Goal: Task Accomplishment & Management: Complete application form

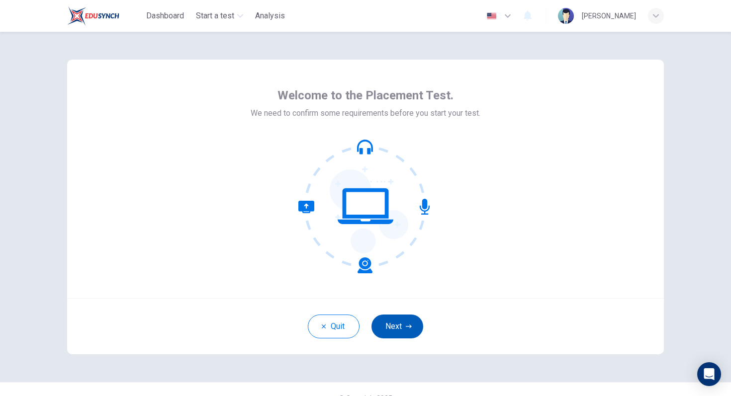
click at [392, 330] on button "Next" at bounding box center [397, 327] width 52 height 24
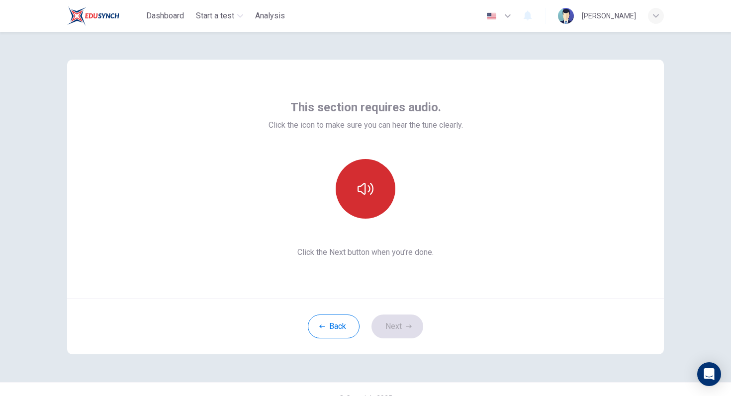
click at [372, 193] on icon "button" at bounding box center [365, 189] width 16 height 12
click at [397, 328] on button "Next" at bounding box center [397, 327] width 52 height 24
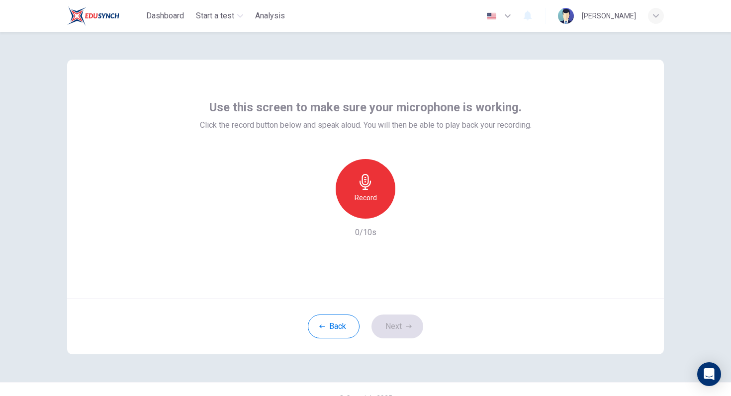
click at [374, 196] on h6 "Record" at bounding box center [365, 198] width 22 height 12
click at [397, 332] on button "Next" at bounding box center [397, 327] width 52 height 24
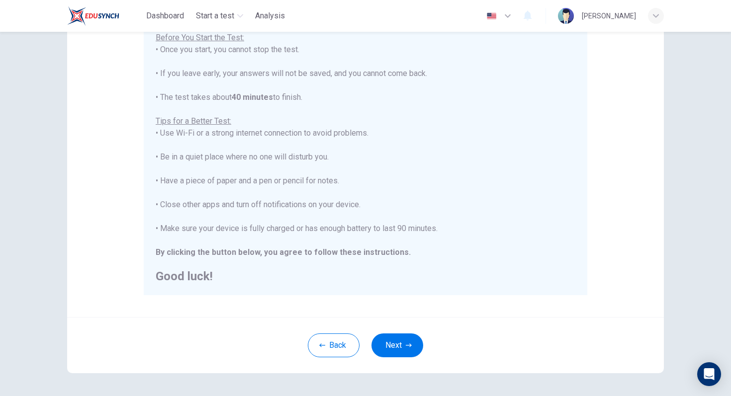
scroll to position [138, 0]
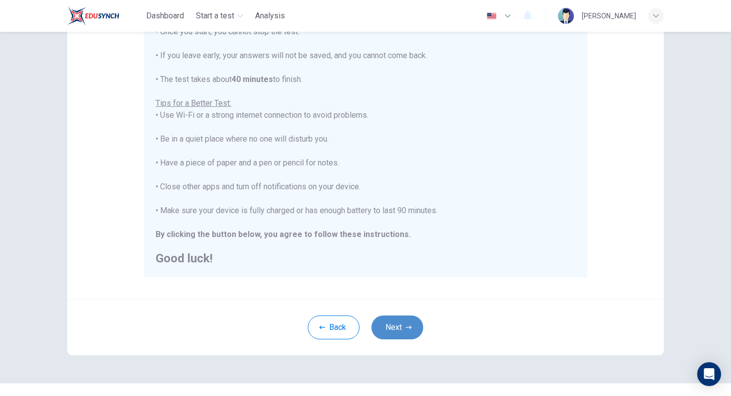
click at [399, 334] on button "Next" at bounding box center [397, 328] width 52 height 24
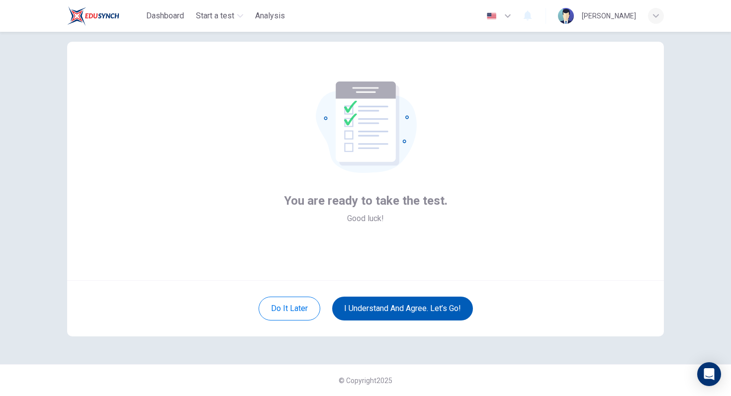
scroll to position [18, 0]
click at [395, 311] on button "I understand and agree. Let’s go!" at bounding box center [402, 309] width 141 height 24
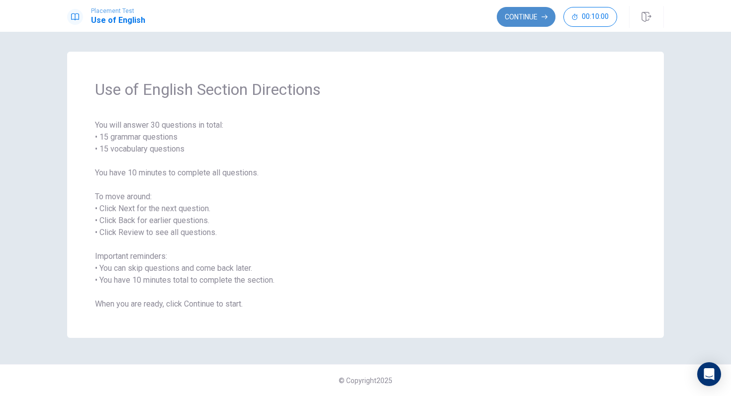
click at [507, 18] on button "Continue" at bounding box center [526, 17] width 59 height 20
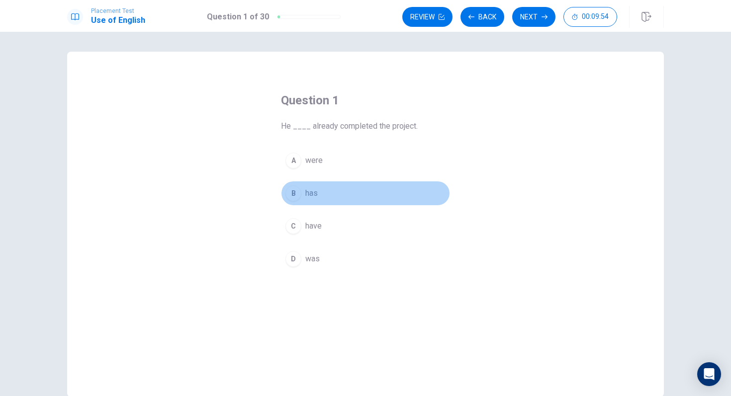
click at [297, 192] on div "B" at bounding box center [293, 193] width 16 height 16
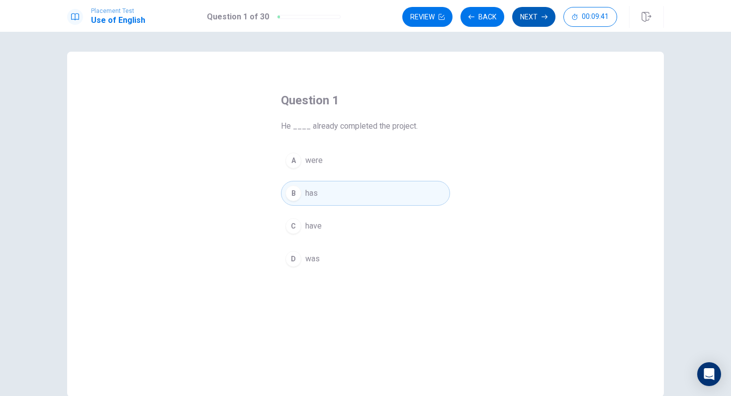
click at [526, 16] on button "Next" at bounding box center [533, 17] width 43 height 20
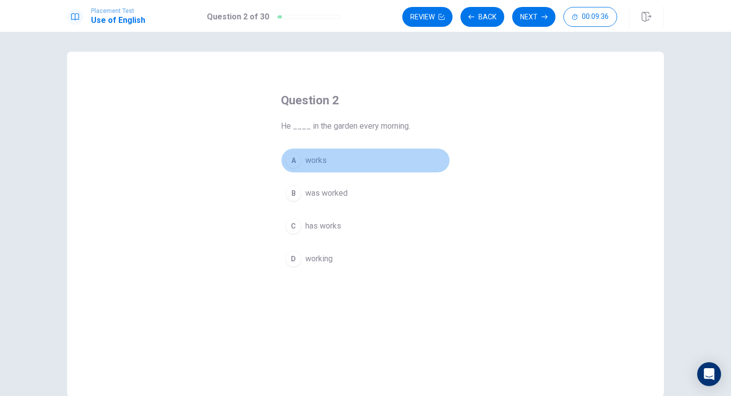
click at [324, 163] on span "works" at bounding box center [315, 161] width 21 height 12
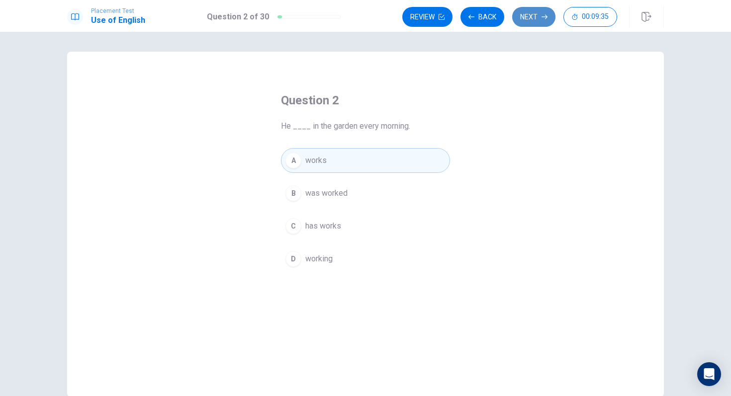
click at [525, 23] on button "Next" at bounding box center [533, 17] width 43 height 20
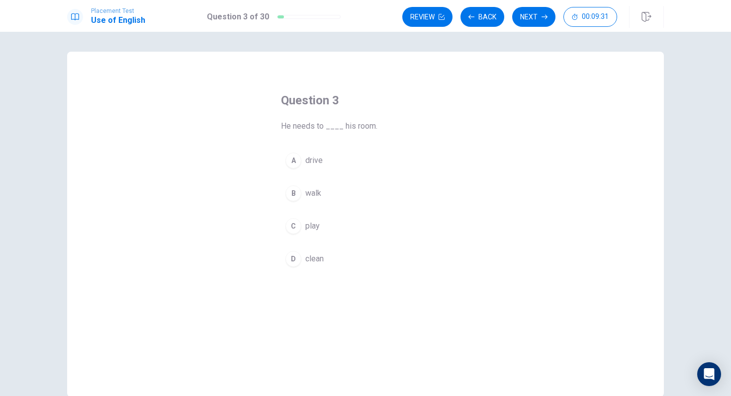
click at [320, 256] on span "clean" at bounding box center [314, 259] width 18 height 12
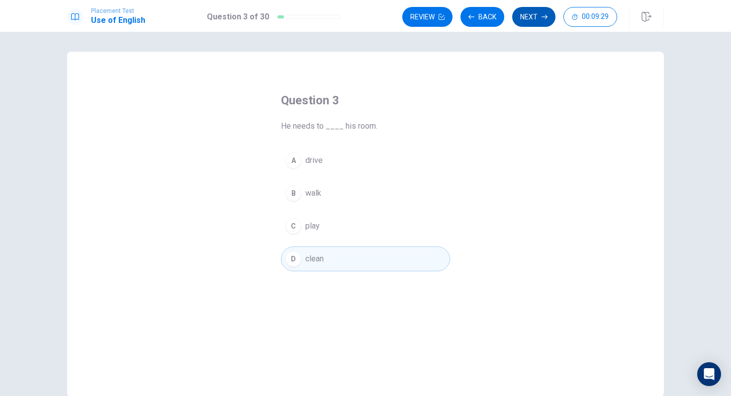
click at [530, 15] on button "Next" at bounding box center [533, 17] width 43 height 20
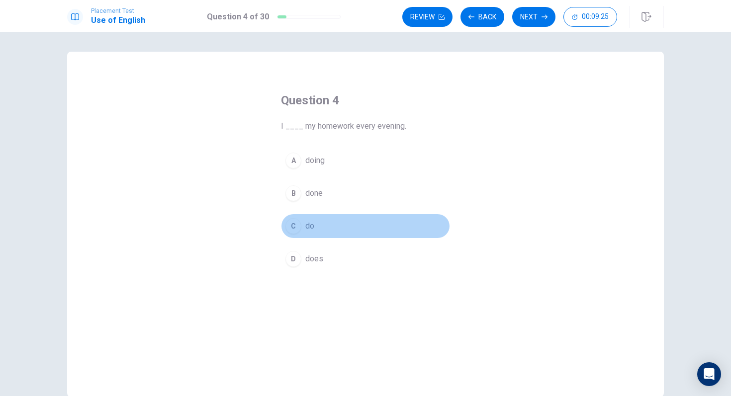
click at [345, 221] on button "C do" at bounding box center [365, 226] width 169 height 25
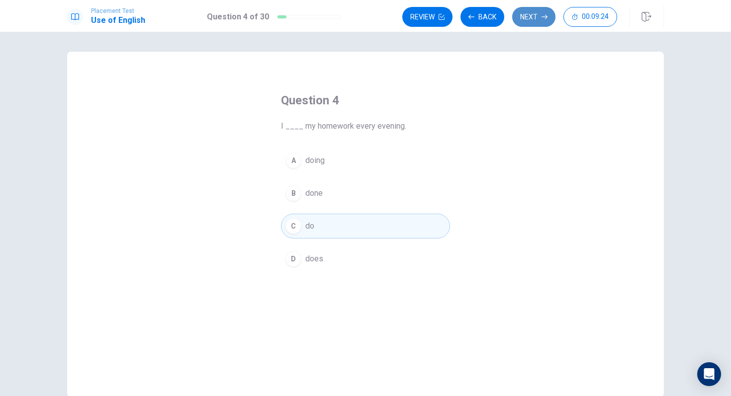
click at [531, 23] on button "Next" at bounding box center [533, 17] width 43 height 20
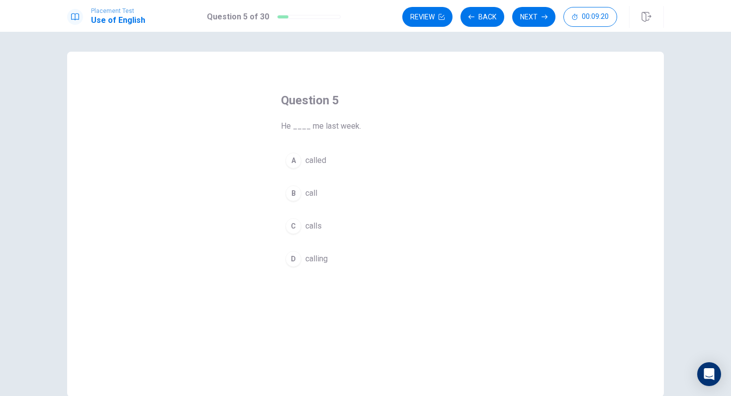
click at [363, 157] on button "A called" at bounding box center [365, 160] width 169 height 25
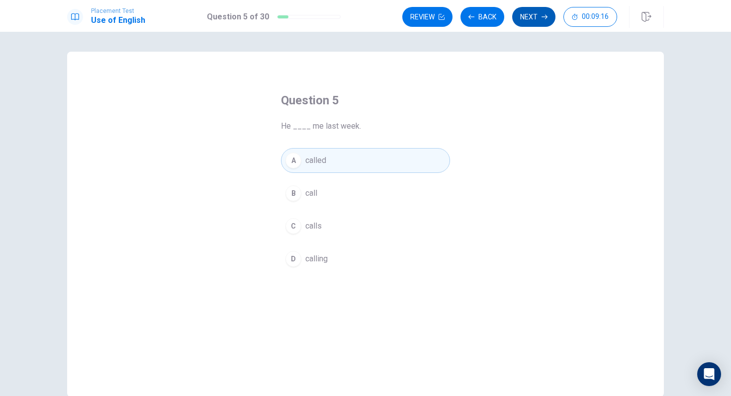
click at [528, 14] on button "Next" at bounding box center [533, 17] width 43 height 20
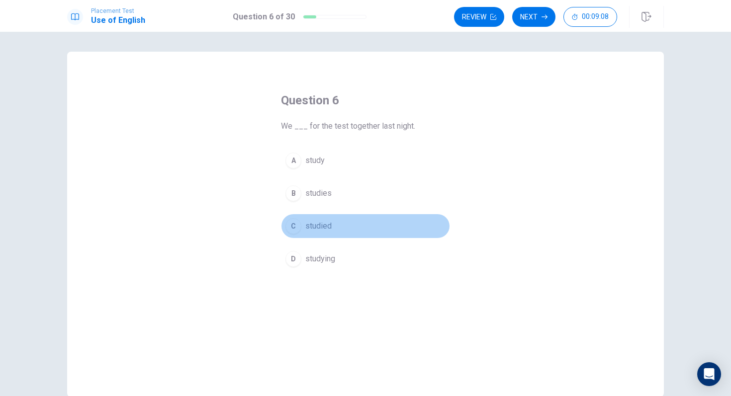
click at [340, 228] on button "C studied" at bounding box center [365, 226] width 169 height 25
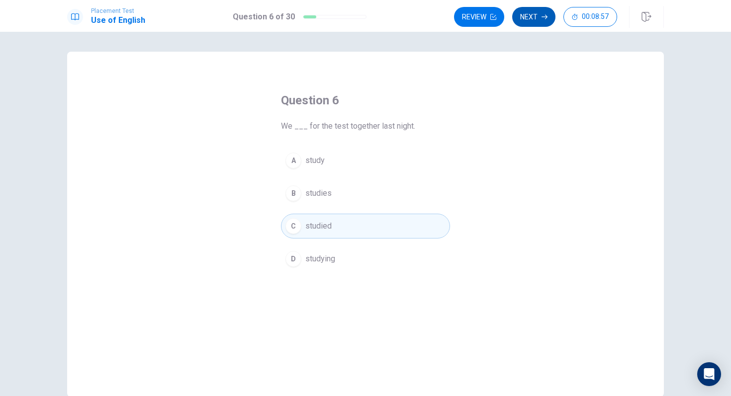
click at [540, 16] on button "Next" at bounding box center [533, 17] width 43 height 20
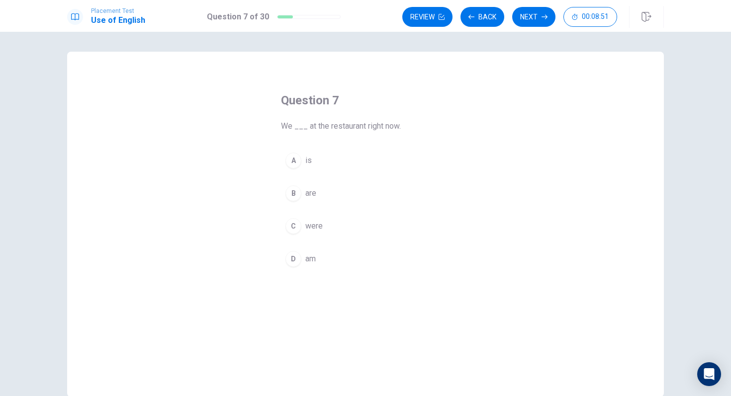
click at [325, 185] on button "B are" at bounding box center [365, 193] width 169 height 25
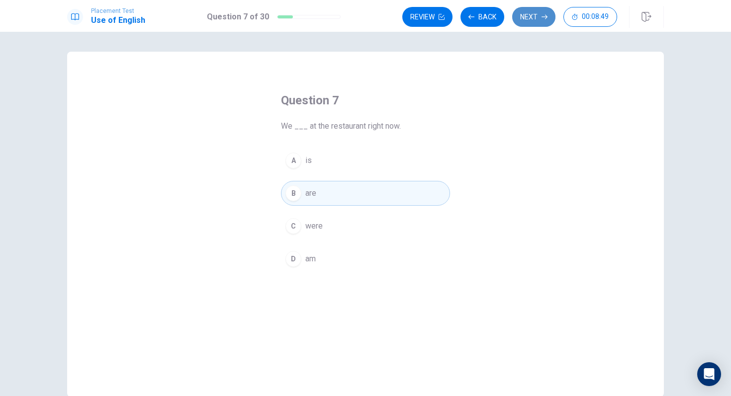
click at [527, 22] on button "Next" at bounding box center [533, 17] width 43 height 20
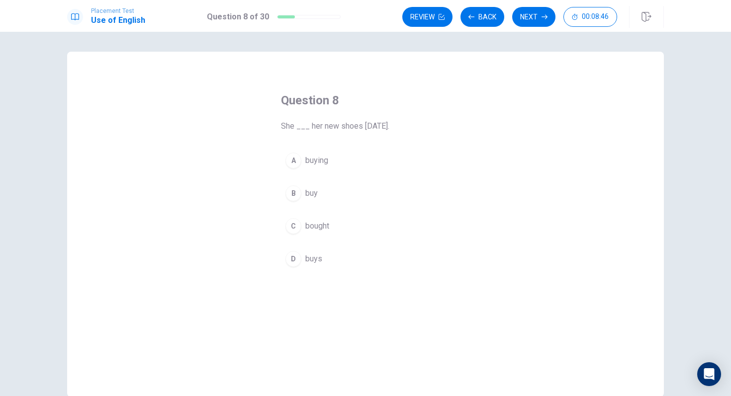
click at [334, 227] on button "C bought" at bounding box center [365, 226] width 169 height 25
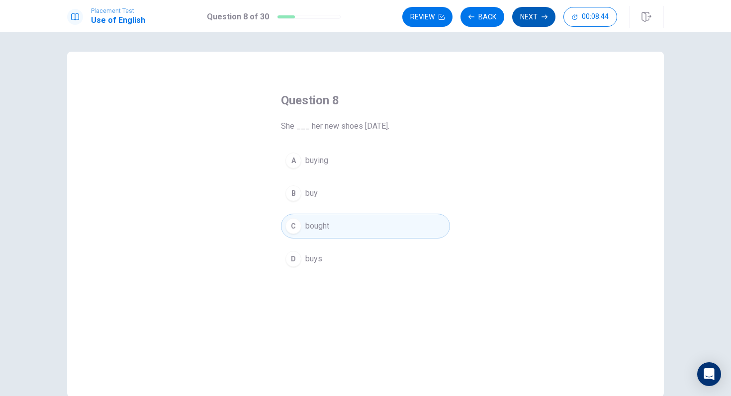
click at [530, 21] on button "Next" at bounding box center [533, 17] width 43 height 20
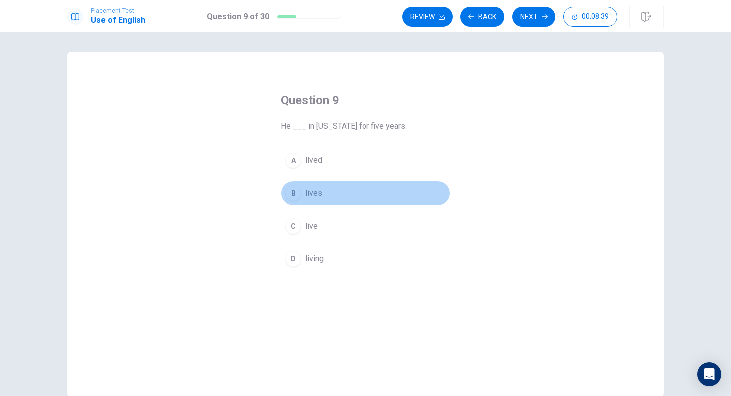
click at [339, 193] on button "B lives" at bounding box center [365, 193] width 169 height 25
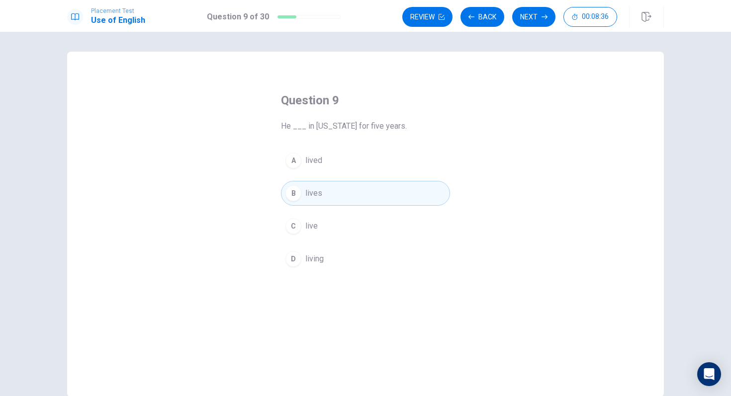
click at [340, 167] on button "A lived" at bounding box center [365, 160] width 169 height 25
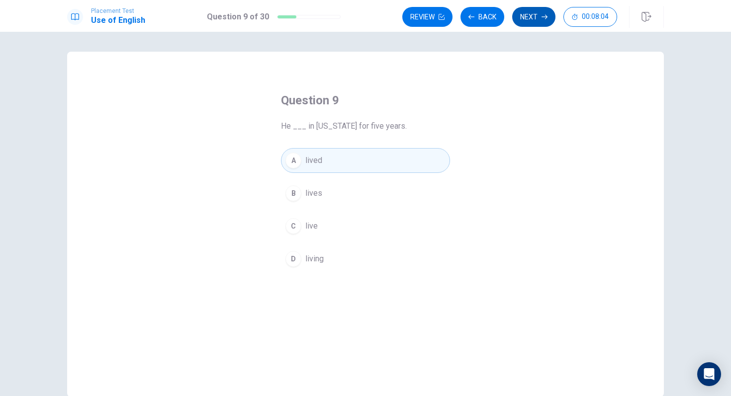
click at [529, 15] on button "Next" at bounding box center [533, 17] width 43 height 20
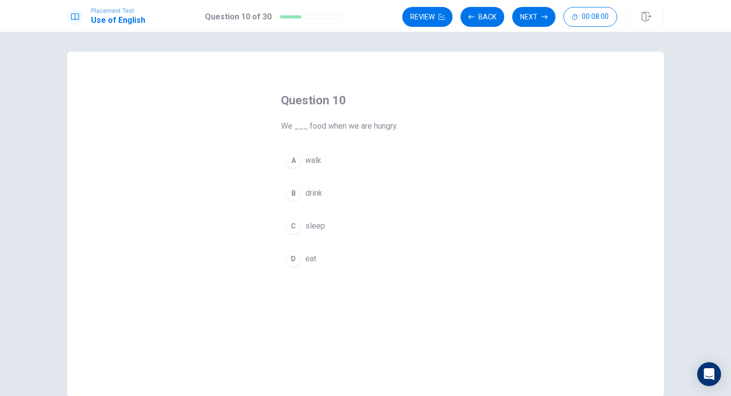
click at [313, 261] on span "eat" at bounding box center [310, 259] width 11 height 12
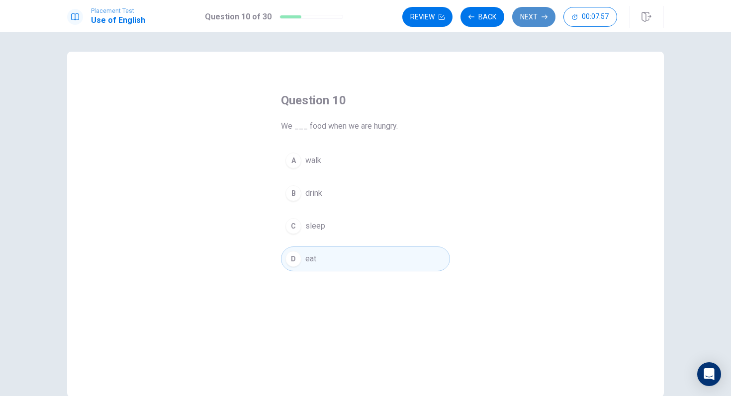
click at [526, 15] on button "Next" at bounding box center [533, 17] width 43 height 20
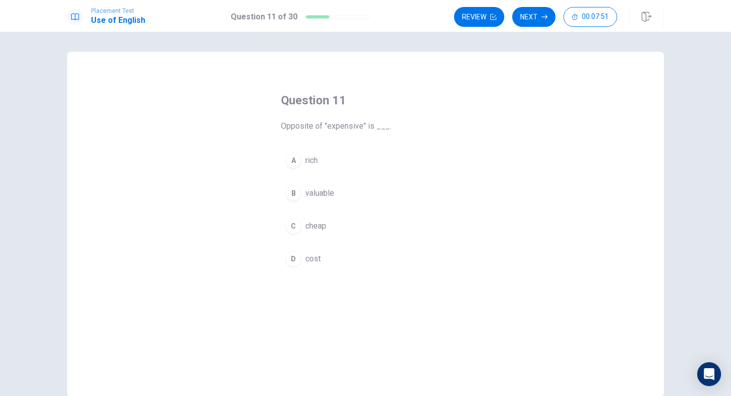
click at [336, 225] on button "C cheap" at bounding box center [365, 226] width 169 height 25
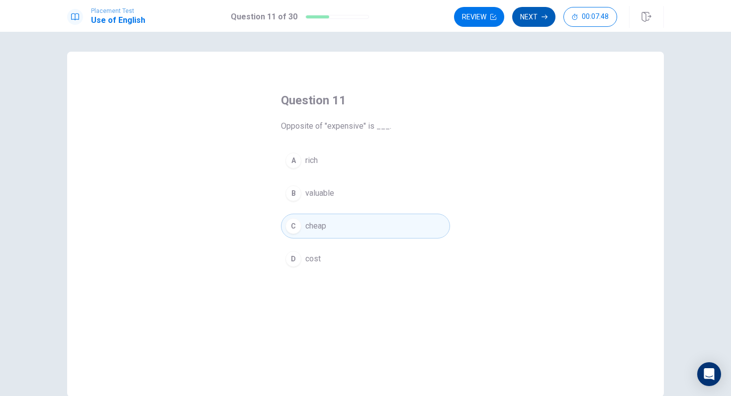
click at [535, 15] on button "Next" at bounding box center [533, 17] width 43 height 20
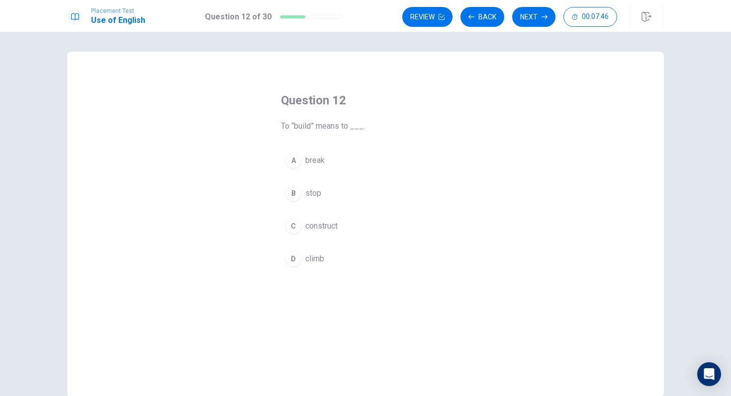
click at [341, 221] on button "C construct" at bounding box center [365, 226] width 169 height 25
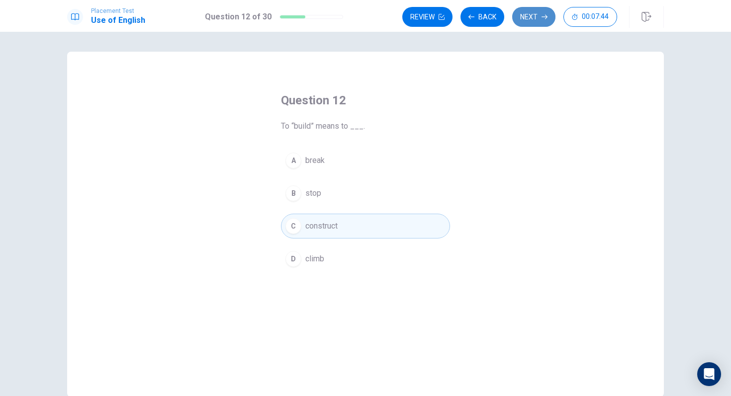
click at [534, 10] on button "Next" at bounding box center [533, 17] width 43 height 20
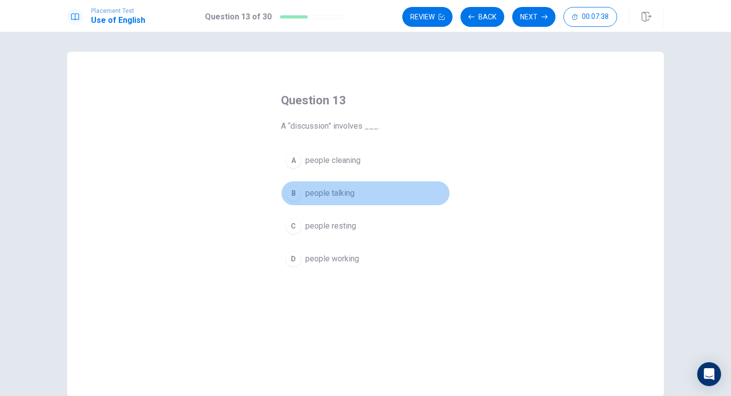
click at [347, 201] on button "B people talking" at bounding box center [365, 193] width 169 height 25
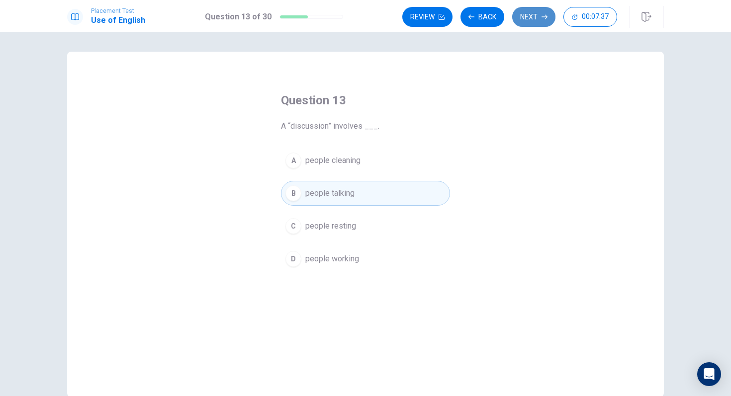
click at [535, 21] on button "Next" at bounding box center [533, 17] width 43 height 20
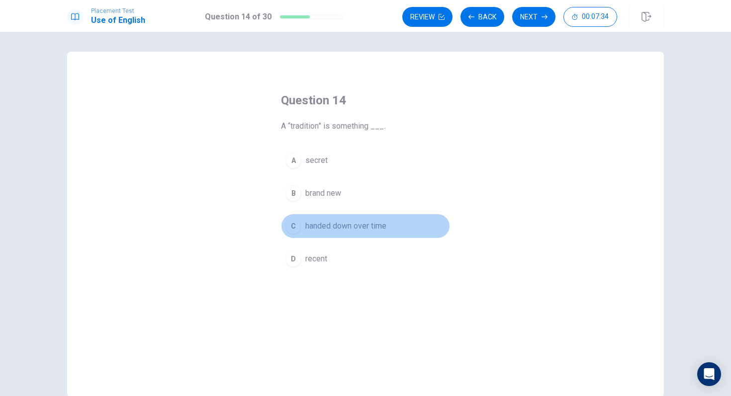
click at [377, 224] on span "handed down over time" at bounding box center [345, 226] width 81 height 12
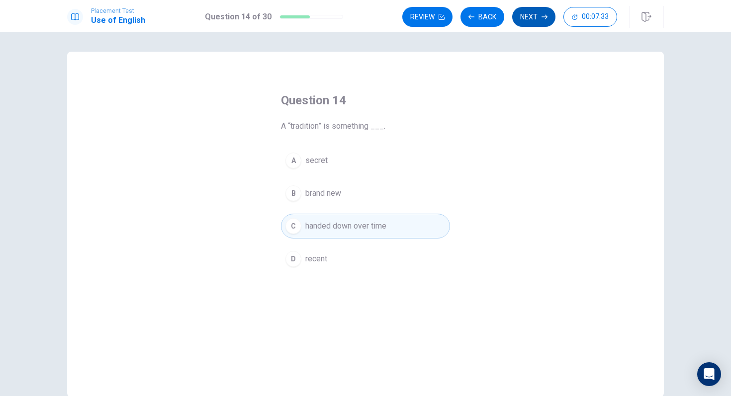
click at [528, 22] on button "Next" at bounding box center [533, 17] width 43 height 20
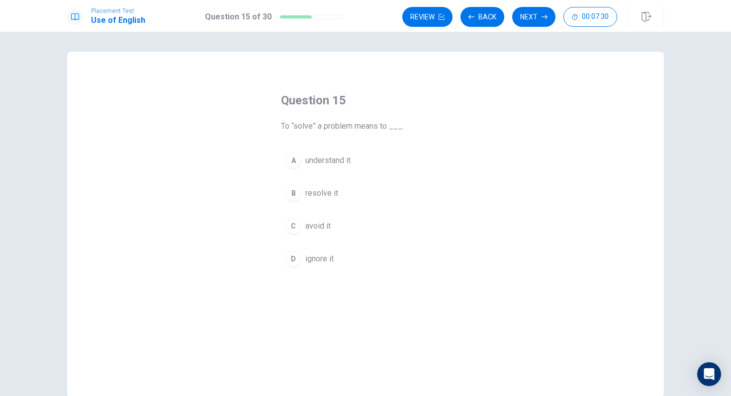
click at [352, 191] on button "B resolve it" at bounding box center [365, 193] width 169 height 25
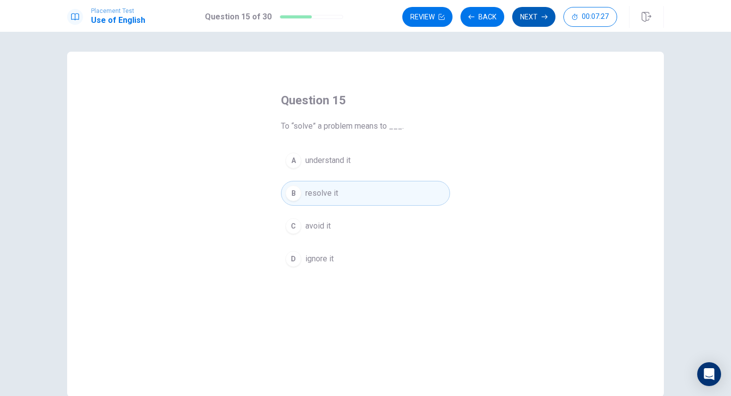
click at [535, 21] on button "Next" at bounding box center [533, 17] width 43 height 20
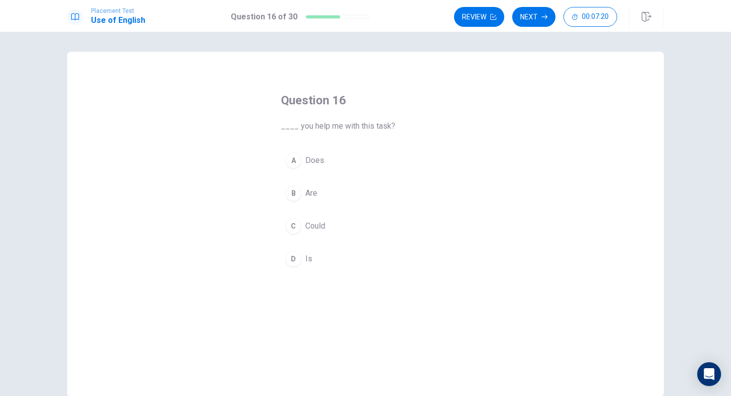
click at [329, 231] on button "C Could" at bounding box center [365, 226] width 169 height 25
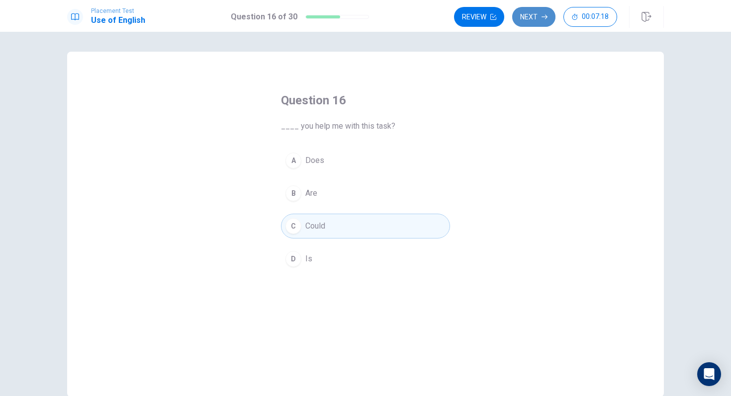
click at [532, 19] on button "Next" at bounding box center [533, 17] width 43 height 20
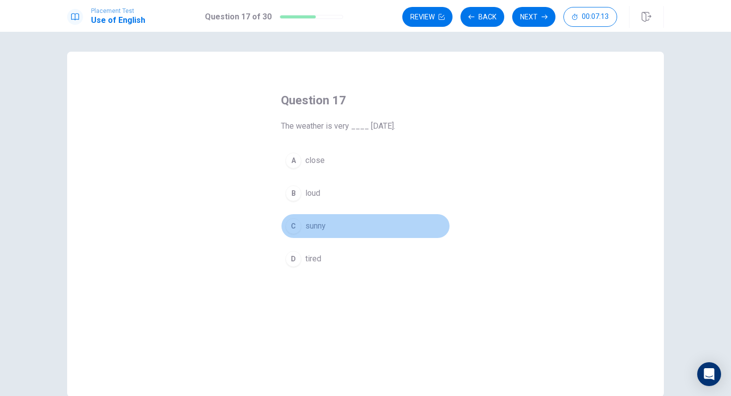
click at [345, 229] on button "C sunny" at bounding box center [365, 226] width 169 height 25
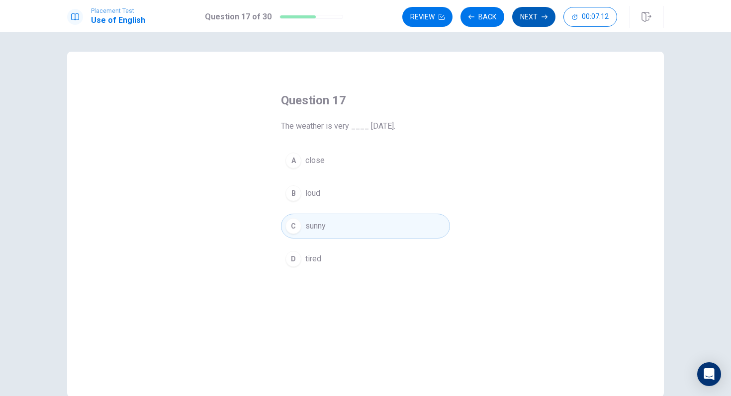
click at [533, 20] on button "Next" at bounding box center [533, 17] width 43 height 20
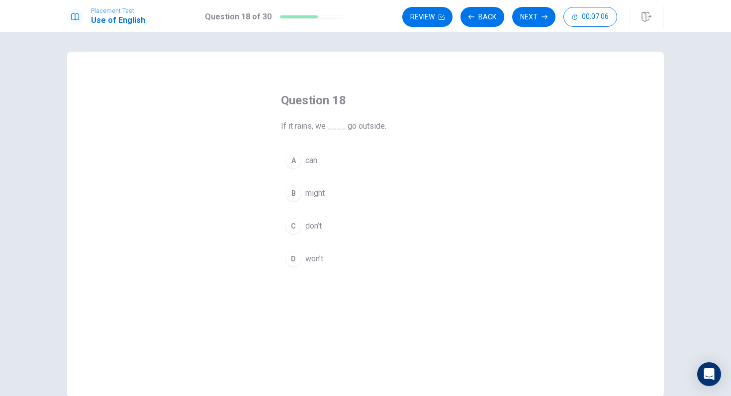
click at [329, 256] on button "D won’t" at bounding box center [365, 259] width 169 height 25
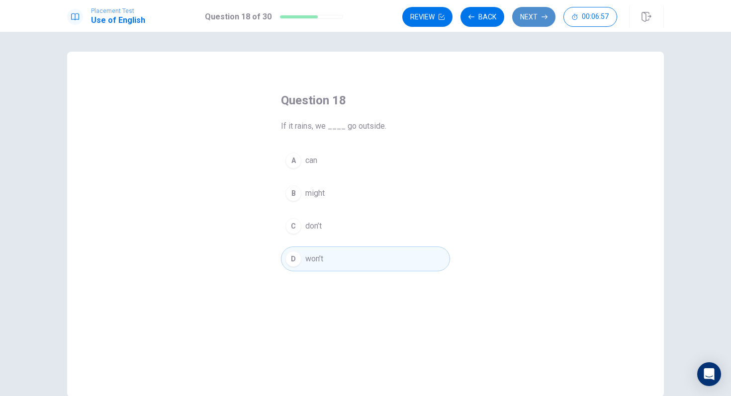
click at [540, 17] on button "Next" at bounding box center [533, 17] width 43 height 20
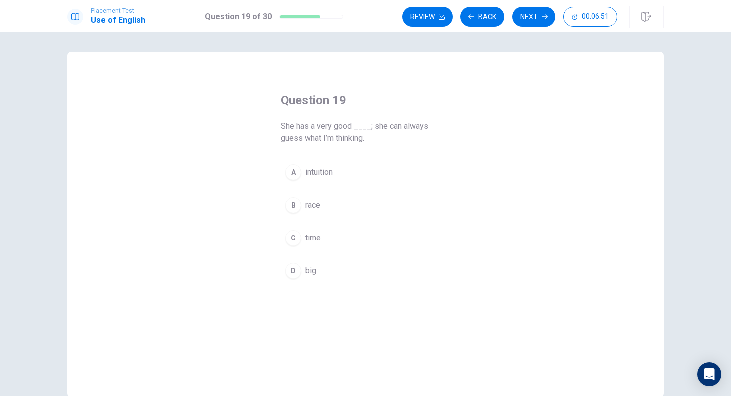
click at [335, 180] on button "A intuition" at bounding box center [365, 172] width 169 height 25
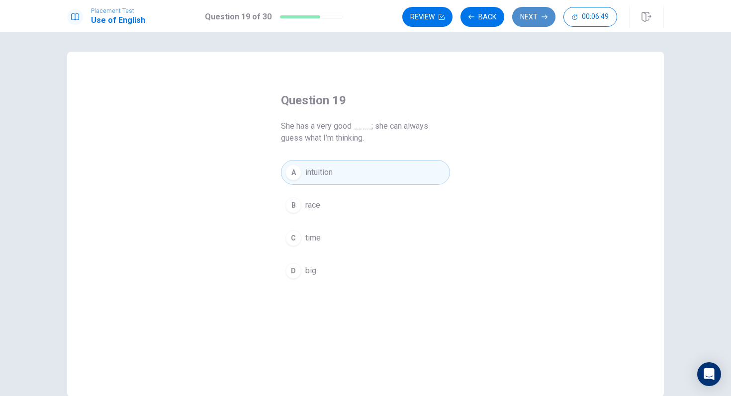
click at [530, 21] on button "Next" at bounding box center [533, 17] width 43 height 20
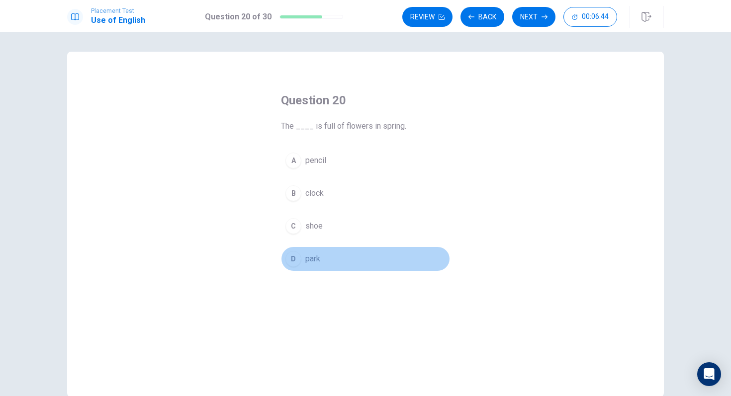
click at [325, 257] on button "D park" at bounding box center [365, 259] width 169 height 25
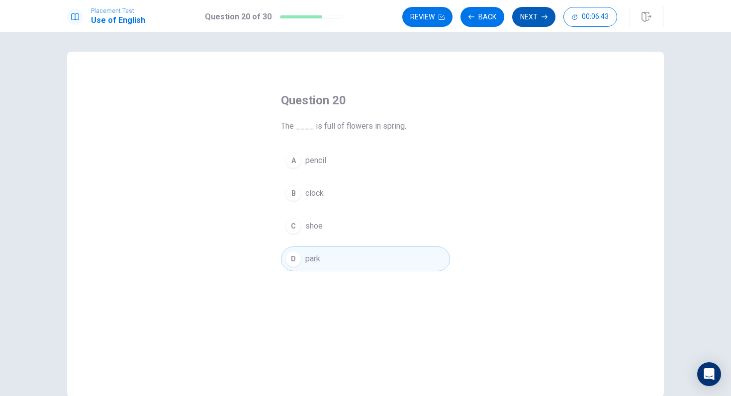
click at [532, 12] on button "Next" at bounding box center [533, 17] width 43 height 20
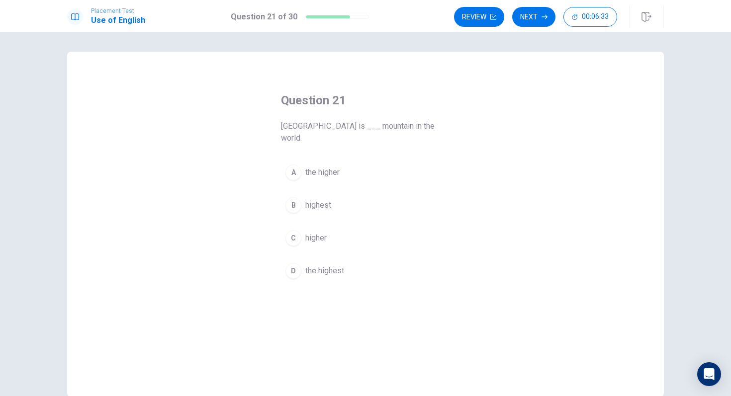
click at [334, 266] on button "D the highest" at bounding box center [365, 271] width 169 height 25
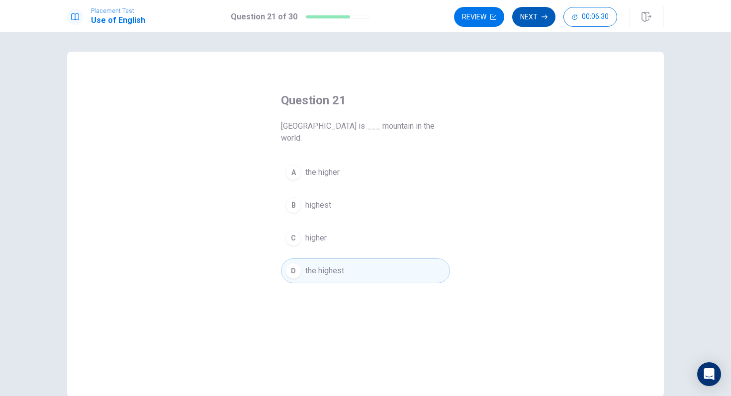
click at [532, 20] on button "Next" at bounding box center [533, 17] width 43 height 20
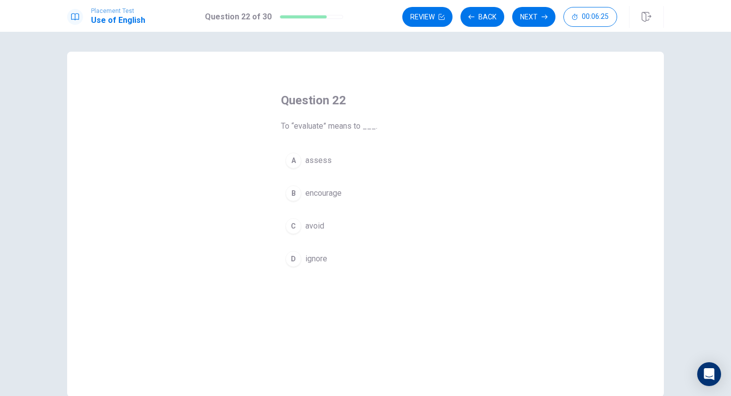
click at [336, 172] on button "A assess" at bounding box center [365, 160] width 169 height 25
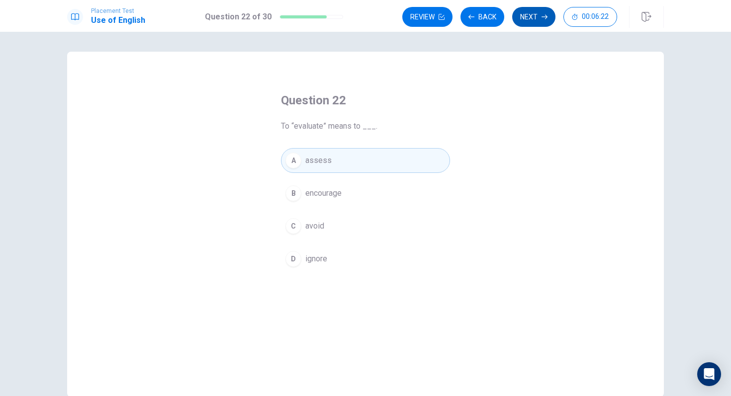
click at [538, 12] on button "Next" at bounding box center [533, 17] width 43 height 20
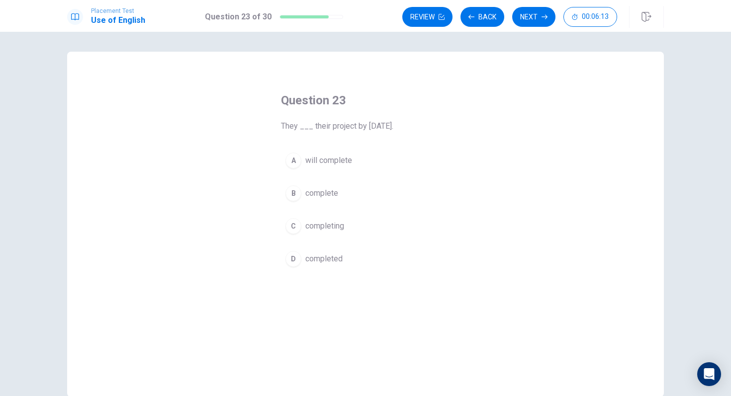
click at [361, 164] on button "A will complete" at bounding box center [365, 160] width 169 height 25
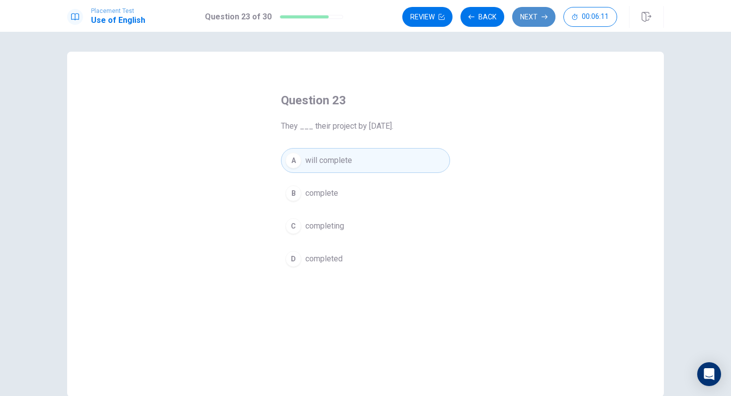
click at [531, 19] on button "Next" at bounding box center [533, 17] width 43 height 20
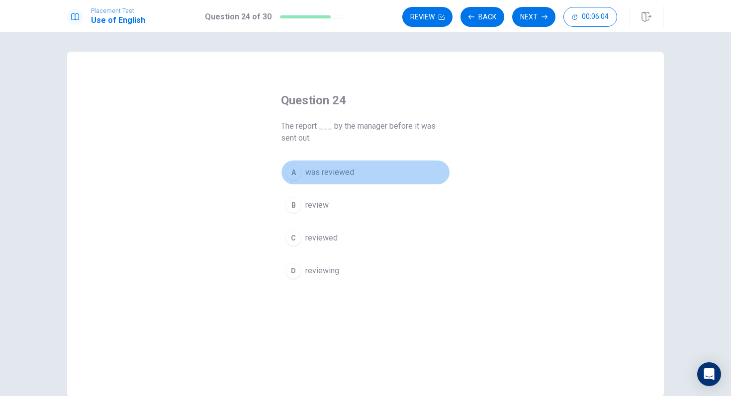
click at [349, 176] on span "was reviewed" at bounding box center [329, 173] width 49 height 12
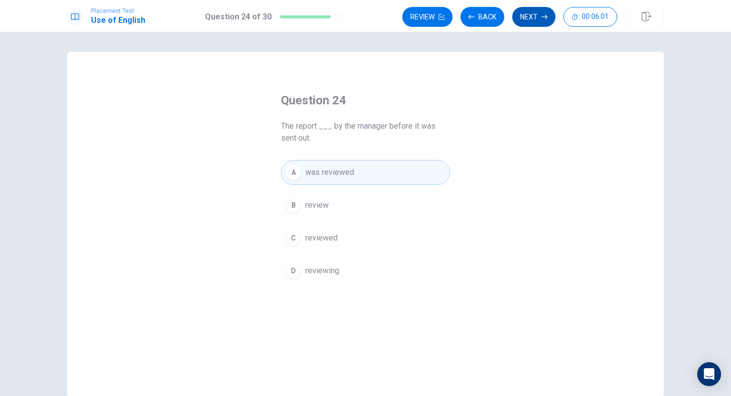
click at [534, 14] on button "Next" at bounding box center [533, 17] width 43 height 20
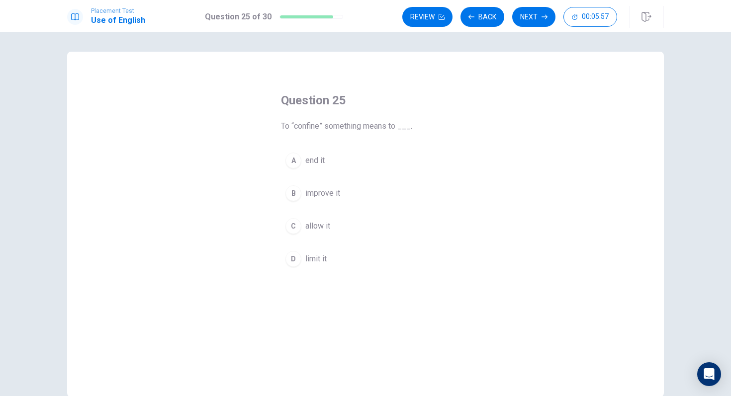
click at [317, 263] on span "limit it" at bounding box center [315, 259] width 21 height 12
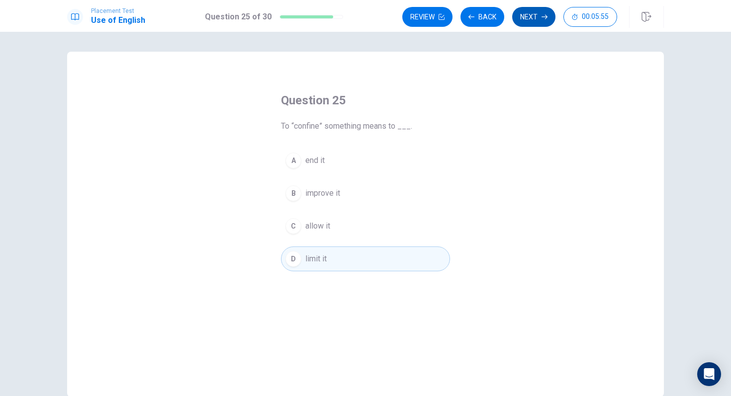
click at [531, 20] on button "Next" at bounding box center [533, 17] width 43 height 20
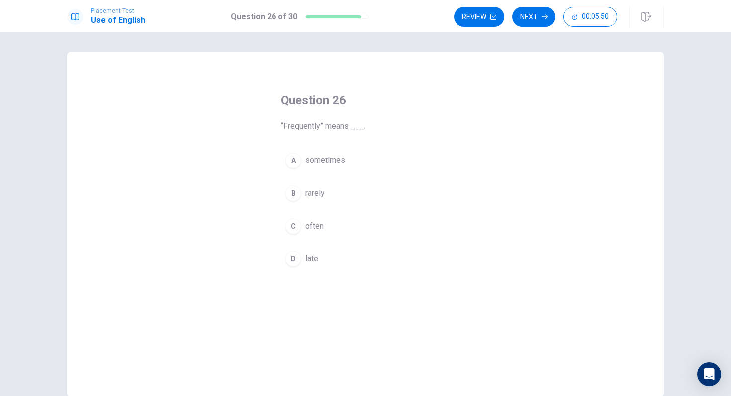
click at [326, 222] on button "C often" at bounding box center [365, 226] width 169 height 25
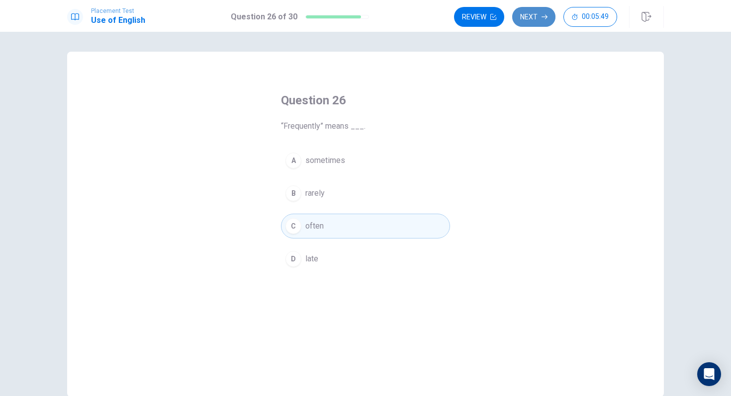
click at [535, 22] on button "Next" at bounding box center [533, 17] width 43 height 20
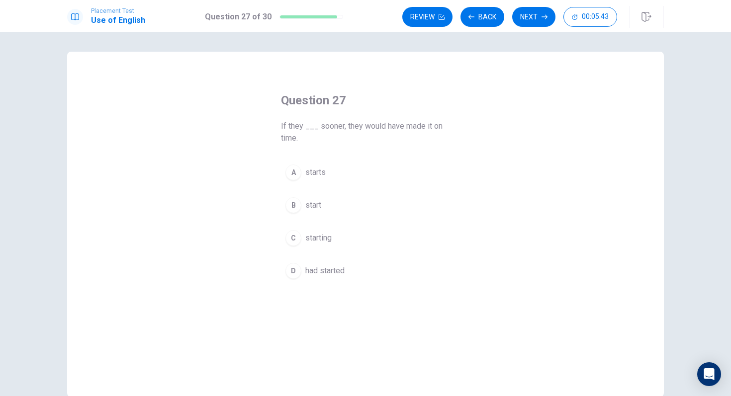
click at [319, 271] on span "had started" at bounding box center [324, 271] width 39 height 12
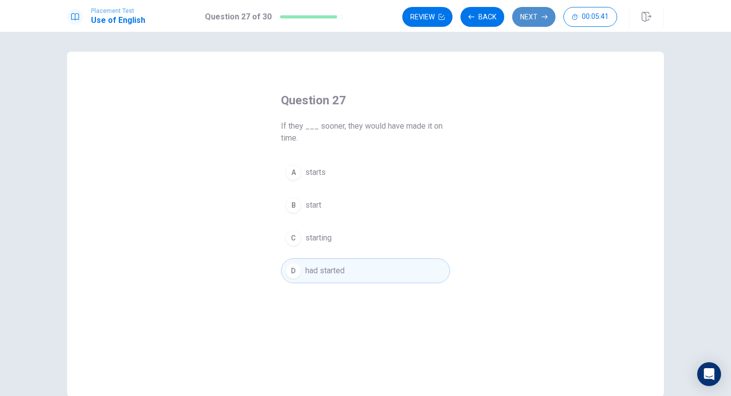
click at [527, 15] on button "Next" at bounding box center [533, 17] width 43 height 20
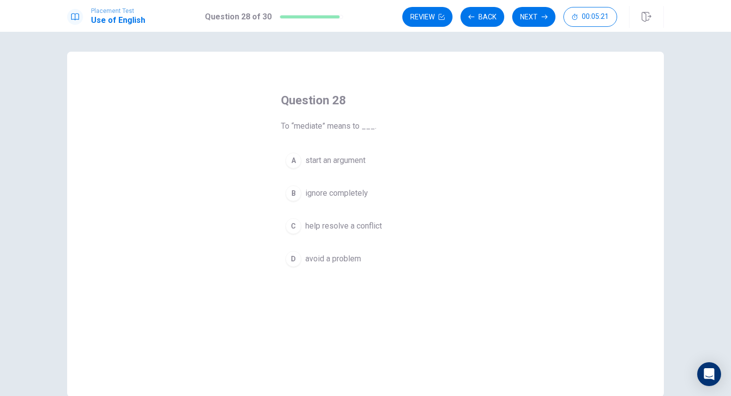
click at [332, 260] on span "avoid a problem" at bounding box center [333, 259] width 56 height 12
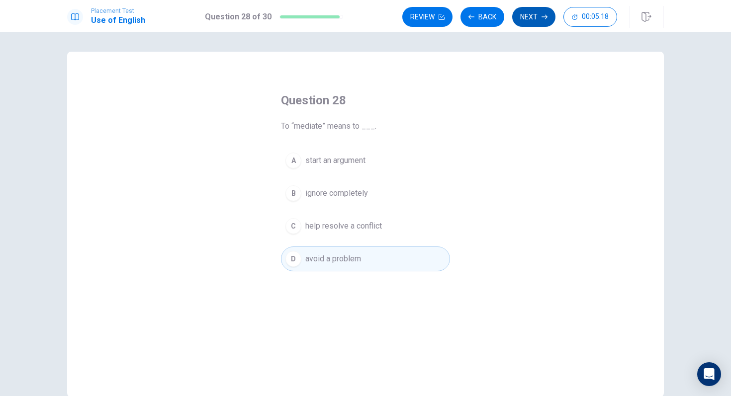
click at [545, 13] on button "Next" at bounding box center [533, 17] width 43 height 20
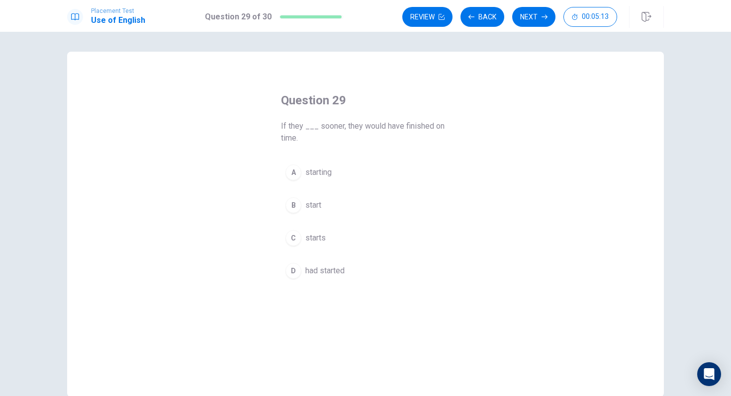
click at [329, 272] on span "had started" at bounding box center [324, 271] width 39 height 12
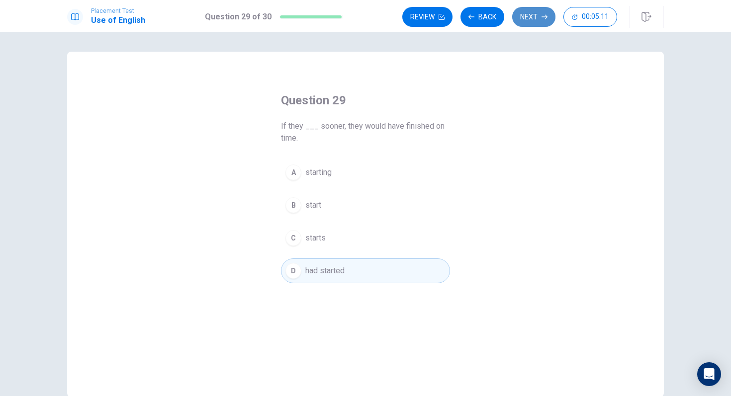
click at [539, 17] on button "Next" at bounding box center [533, 17] width 43 height 20
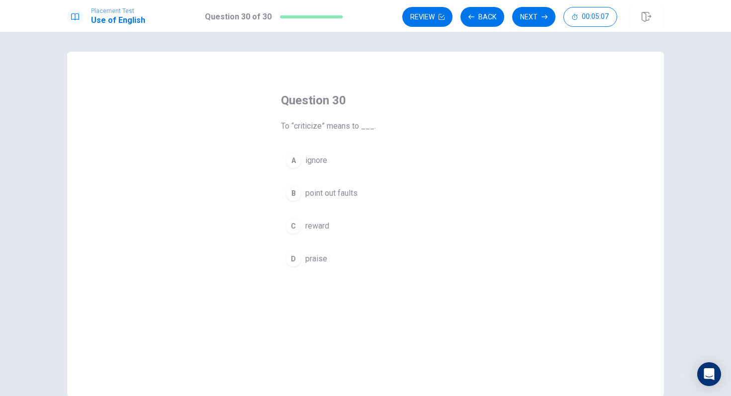
click at [361, 196] on button "B point out faults" at bounding box center [365, 193] width 169 height 25
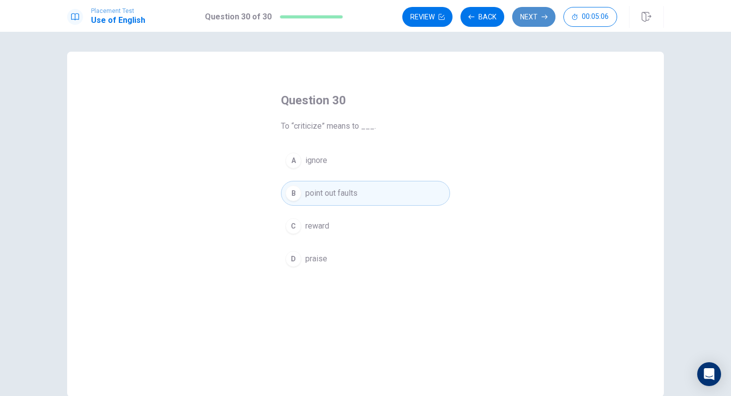
click at [538, 18] on button "Next" at bounding box center [533, 17] width 43 height 20
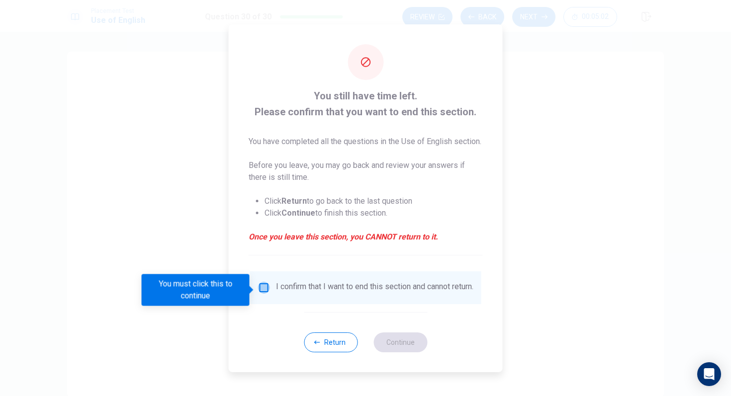
click at [262, 294] on input "You must click this to continue" at bounding box center [264, 288] width 12 height 12
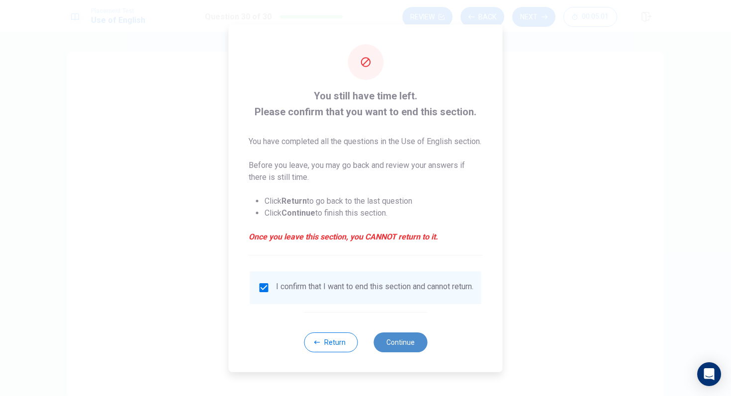
click at [402, 352] on button "Continue" at bounding box center [400, 343] width 54 height 20
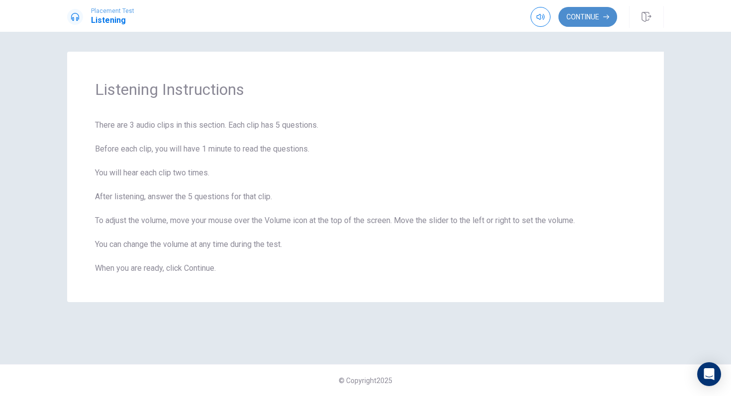
click at [585, 22] on button "Continue" at bounding box center [587, 17] width 59 height 20
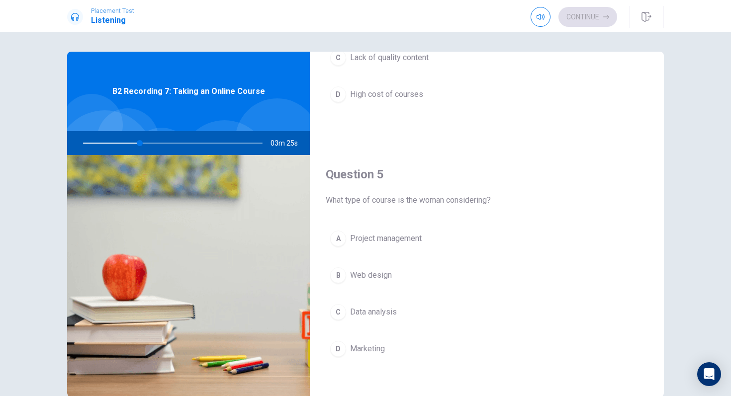
scroll to position [927, 0]
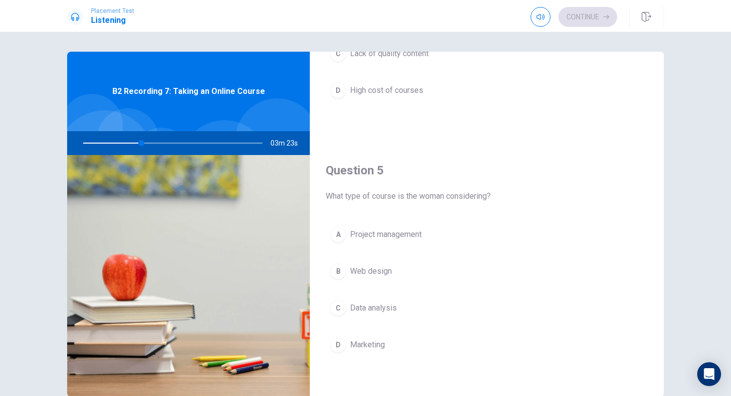
click at [394, 306] on span "Data analysis" at bounding box center [373, 308] width 47 height 12
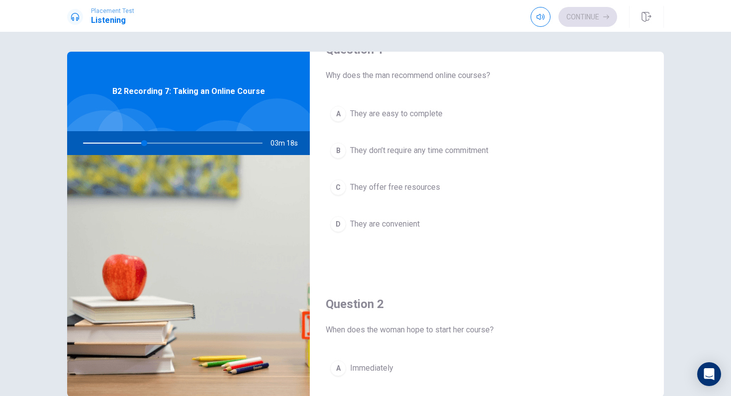
scroll to position [0, 0]
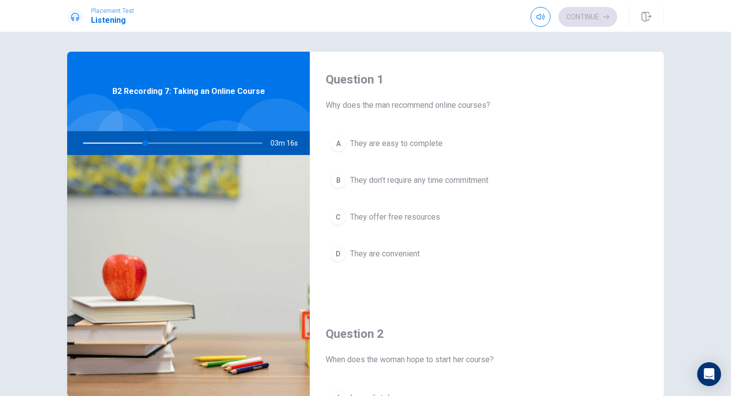
click at [410, 253] on span "They are convenient" at bounding box center [385, 254] width 70 height 12
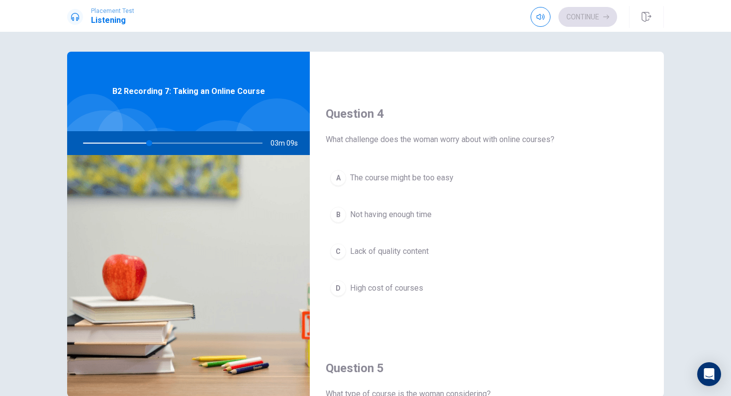
scroll to position [722, 0]
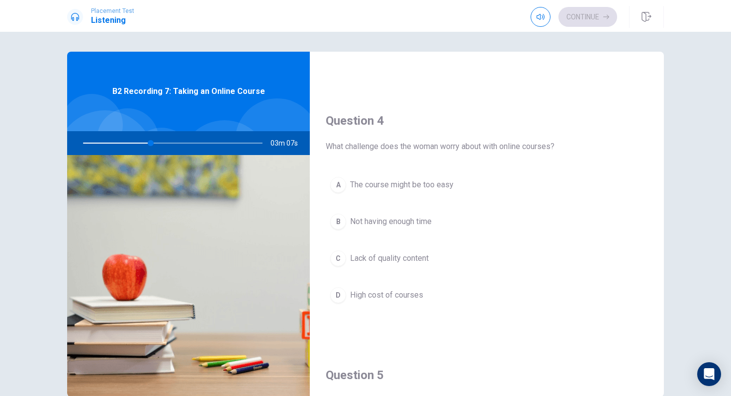
click at [420, 224] on span "Not having enough time" at bounding box center [391, 222] width 82 height 12
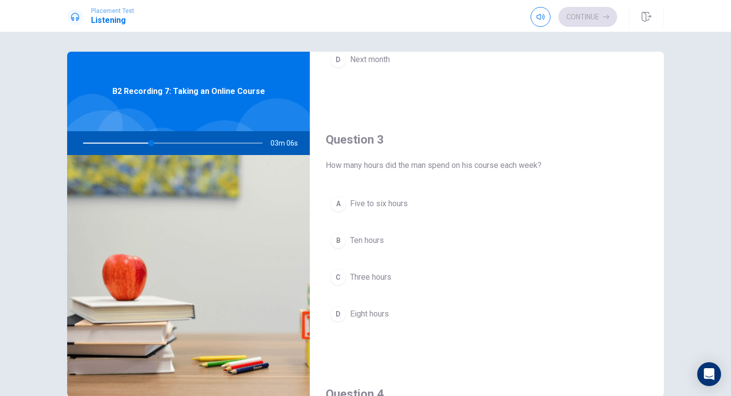
scroll to position [439, 0]
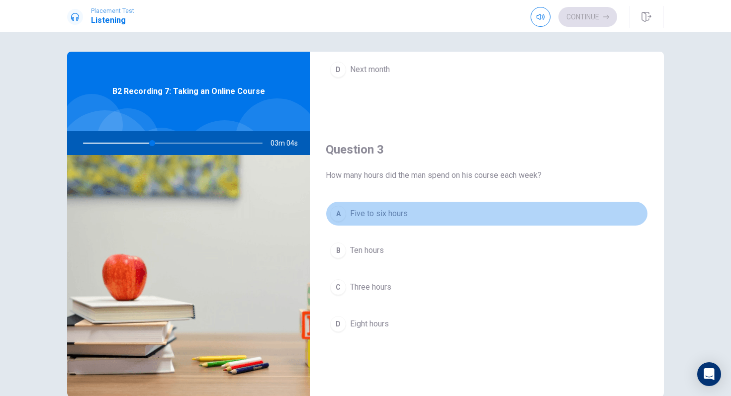
click at [395, 217] on span "Five to six hours" at bounding box center [379, 214] width 58 height 12
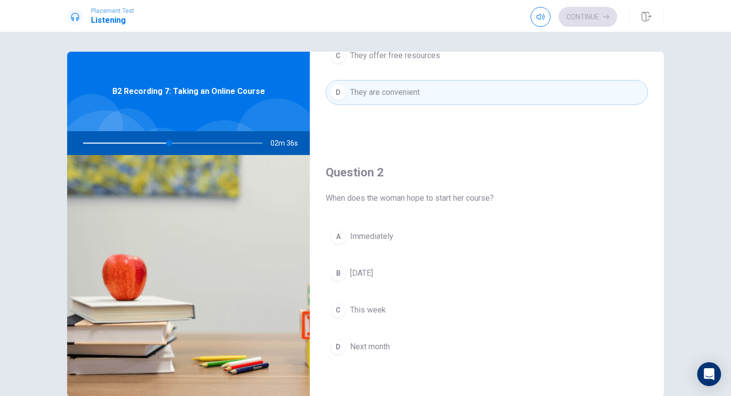
scroll to position [167, 0]
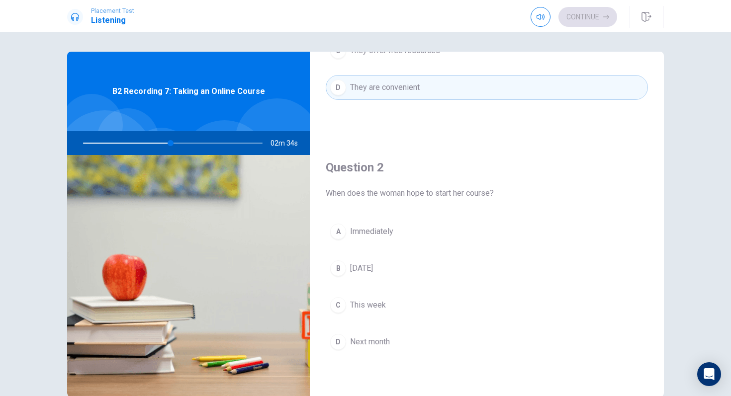
click at [375, 342] on span "Next month" at bounding box center [370, 342] width 40 height 12
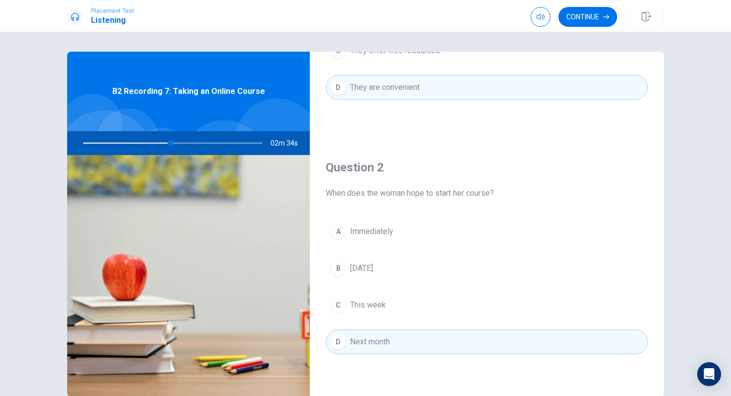
scroll to position [0, 0]
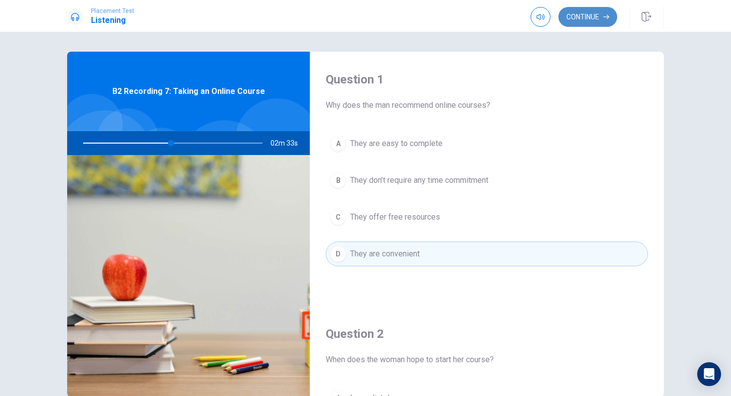
click at [587, 12] on button "Continue" at bounding box center [587, 17] width 59 height 20
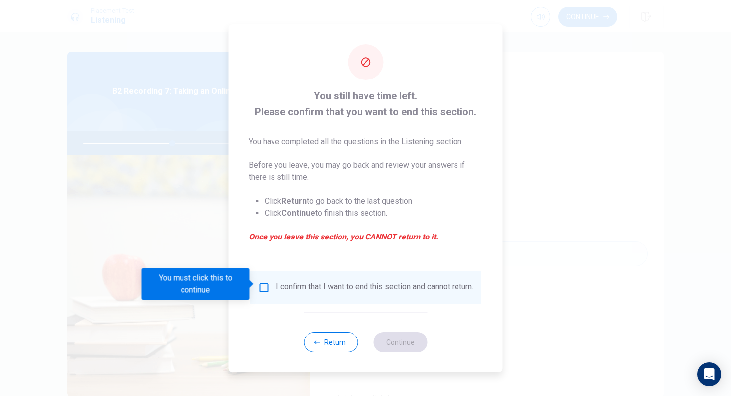
click at [261, 285] on input "You must click this to continue" at bounding box center [264, 288] width 12 height 12
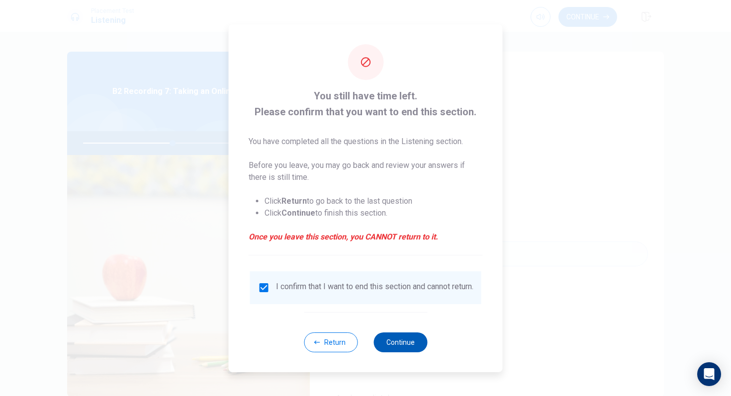
click at [397, 349] on button "Continue" at bounding box center [400, 343] width 54 height 20
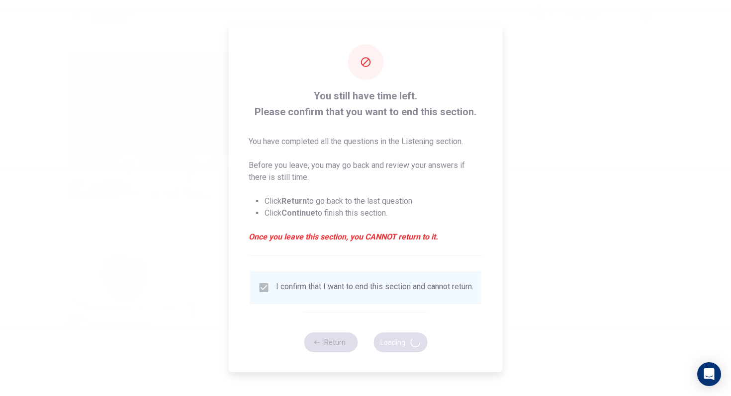
type input "51"
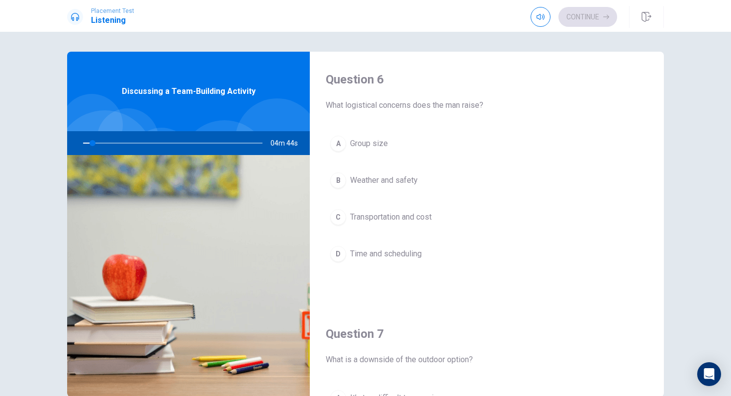
click at [391, 273] on div "A Group size B Weather and safety C Transportation and cost D Time and scheduli…" at bounding box center [487, 208] width 322 height 155
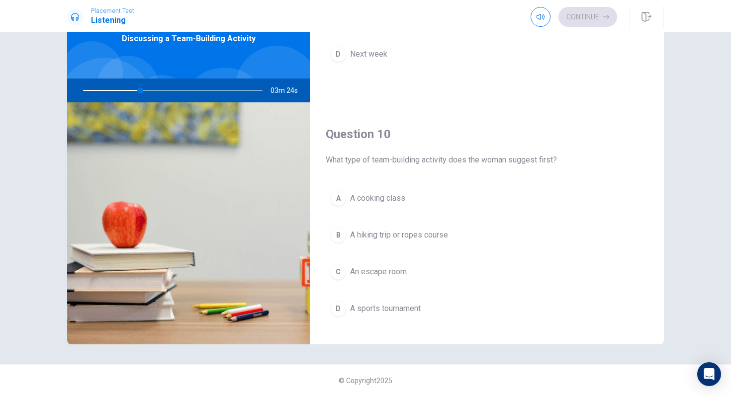
scroll to position [906, 0]
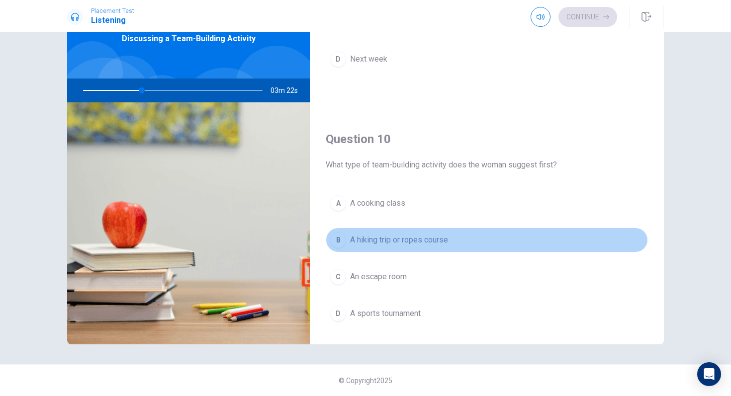
click at [407, 242] on span "A hiking trip or ropes course" at bounding box center [399, 240] width 98 height 12
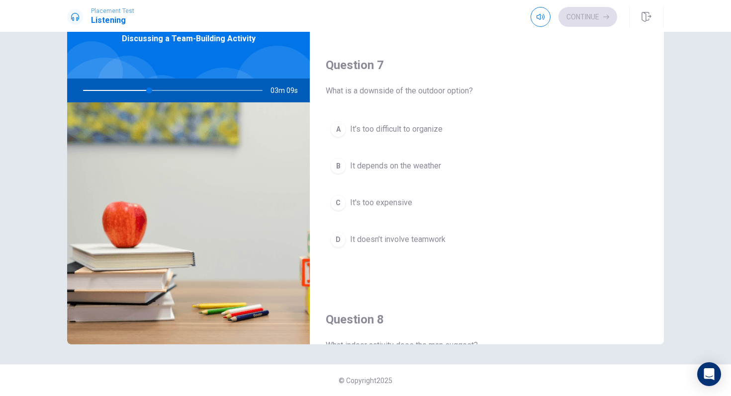
scroll to position [217, 0]
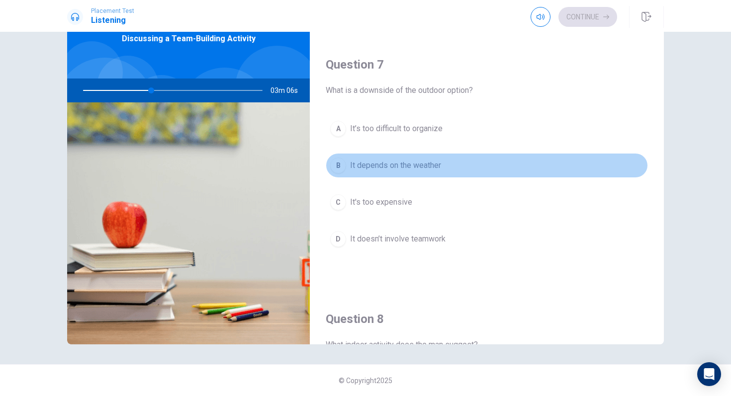
click at [409, 166] on span "It depends on the weather" at bounding box center [395, 166] width 91 height 12
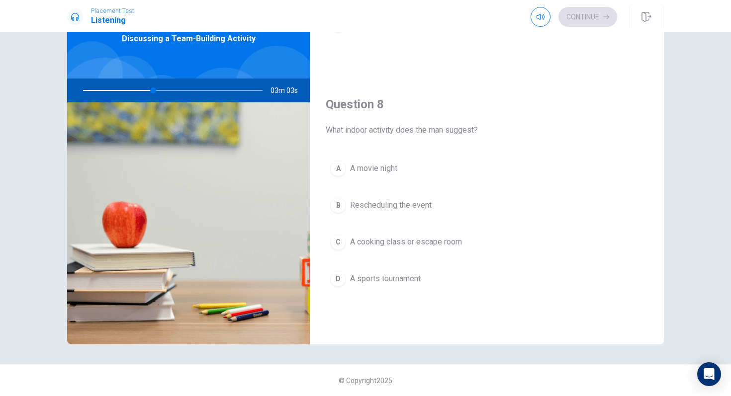
scroll to position [440, 0]
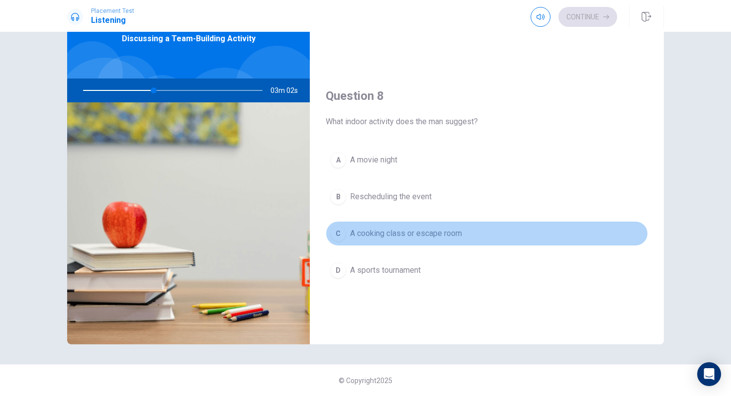
click at [435, 235] on span "A cooking class or escape room" at bounding box center [406, 234] width 112 height 12
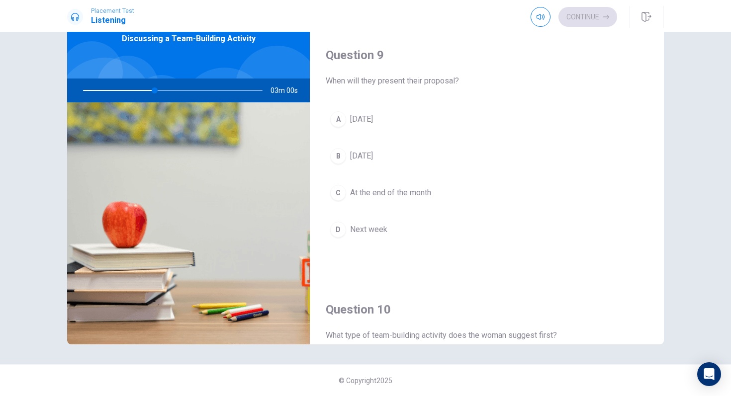
scroll to position [736, 0]
click at [381, 226] on span "Next week" at bounding box center [368, 229] width 37 height 12
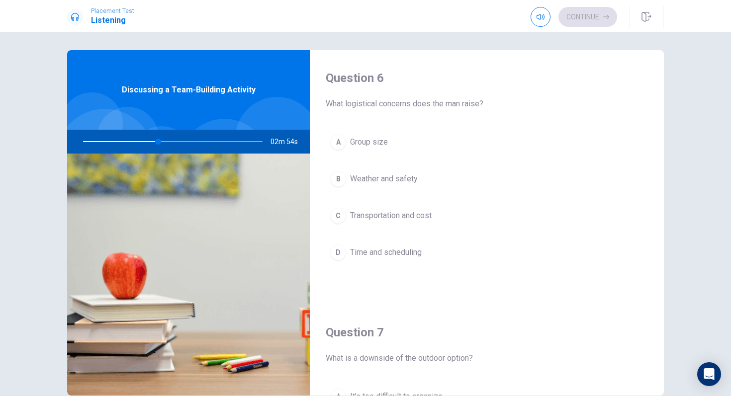
scroll to position [0, 0]
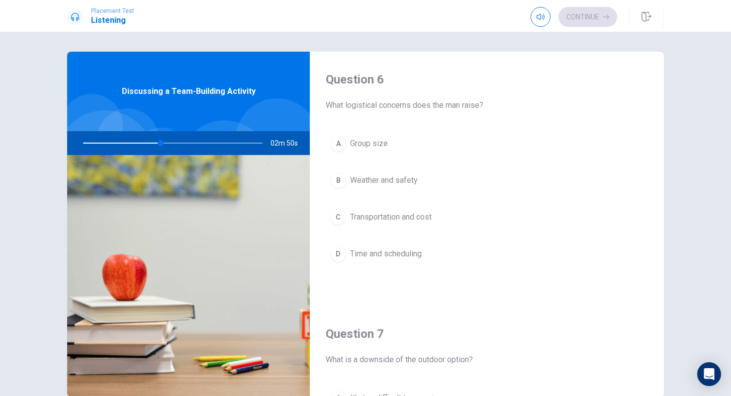
click at [399, 218] on span "Transportation and cost" at bounding box center [391, 217] width 82 height 12
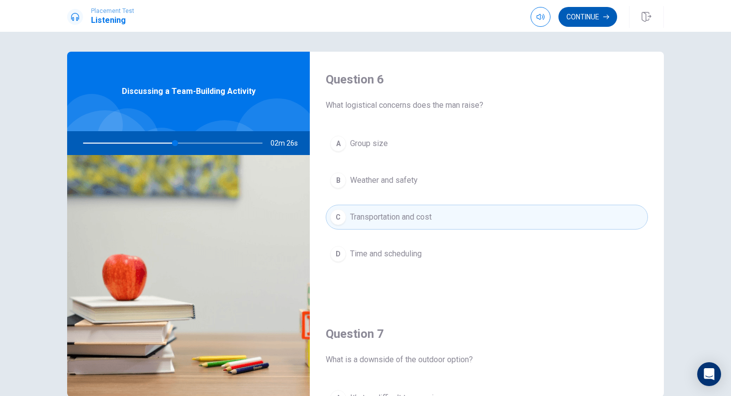
click at [581, 21] on button "Continue" at bounding box center [587, 17] width 59 height 20
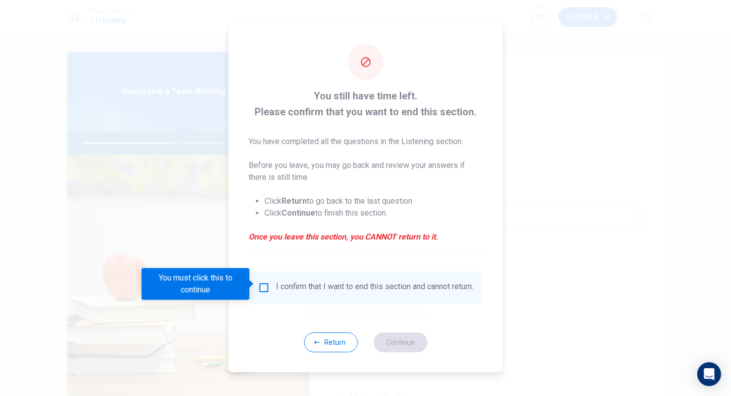
click at [262, 289] on input "You must click this to continue" at bounding box center [264, 288] width 12 height 12
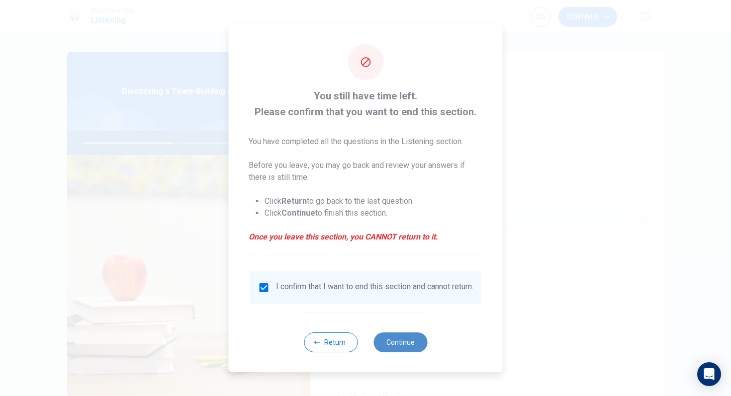
click at [403, 352] on button "Continue" at bounding box center [400, 343] width 54 height 20
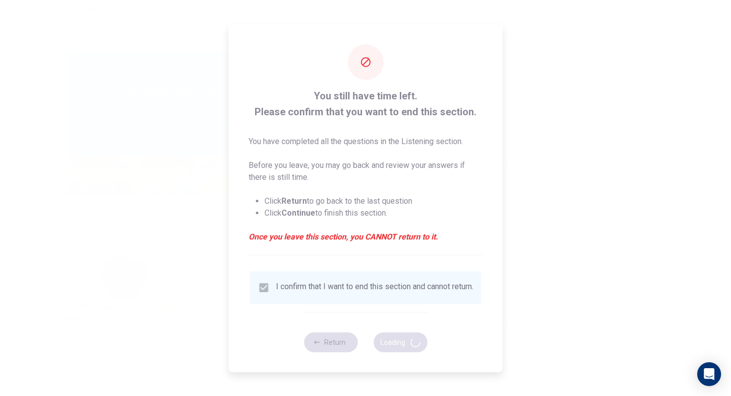
type input "53"
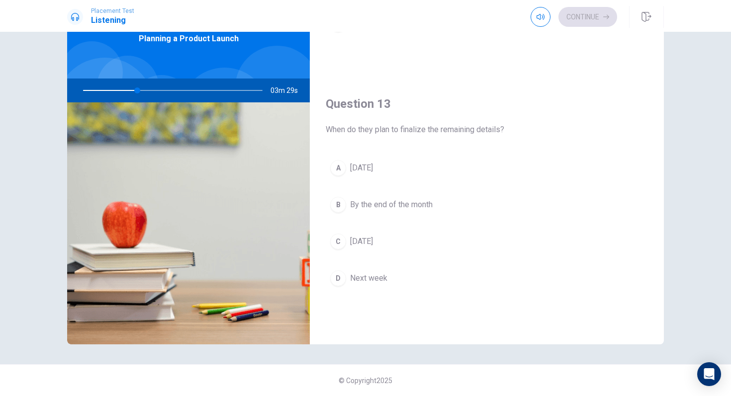
scroll to position [446, 0]
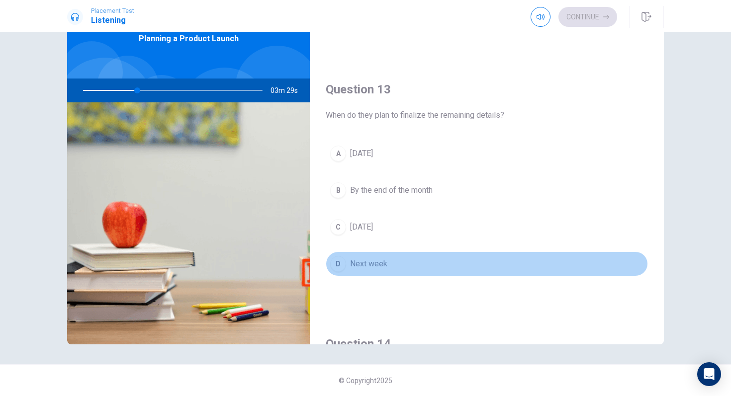
click at [395, 262] on button "D Next week" at bounding box center [487, 264] width 322 height 25
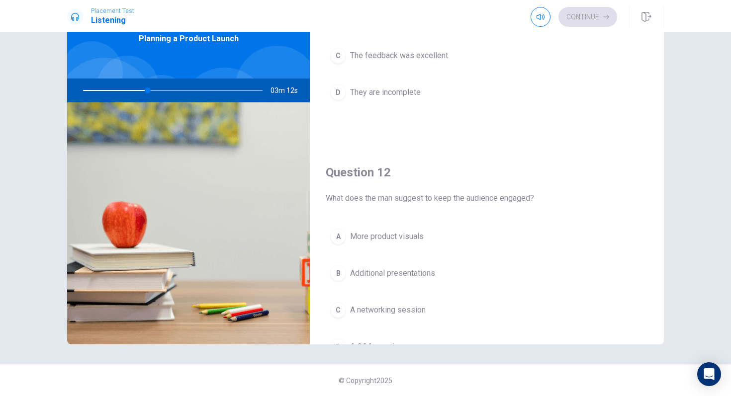
scroll to position [0, 0]
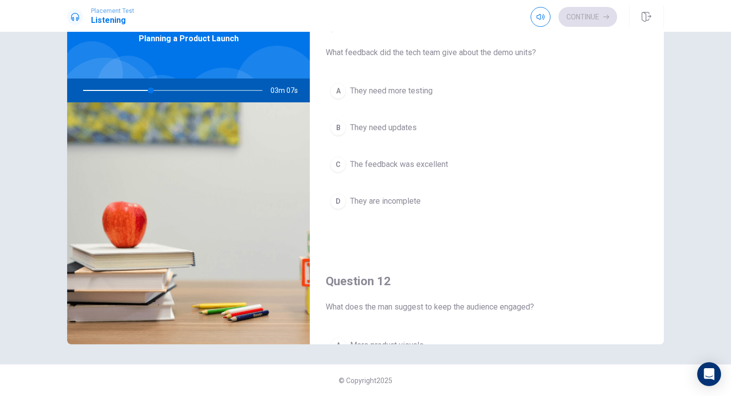
click at [412, 171] on button "C The feedback was excellent" at bounding box center [487, 164] width 322 height 25
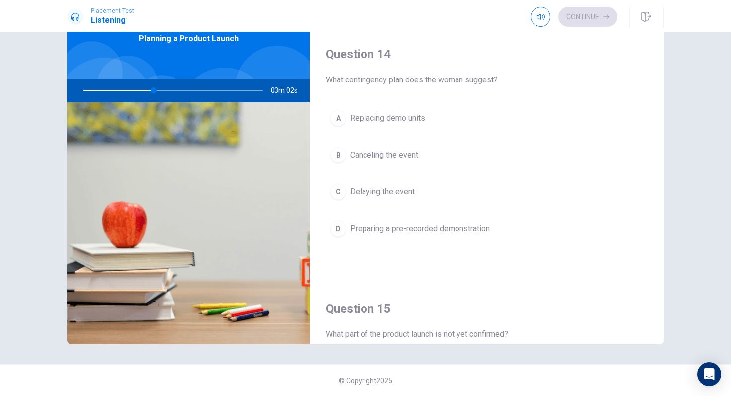
scroll to position [734, 0]
click at [421, 225] on span "Preparing a pre-recorded demonstration" at bounding box center [420, 231] width 140 height 12
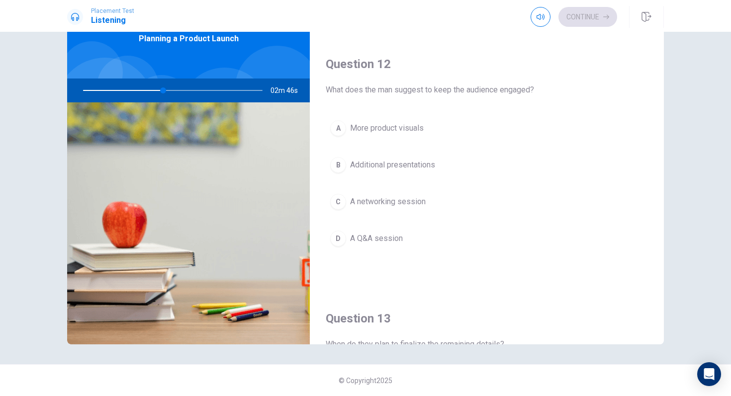
scroll to position [208, 0]
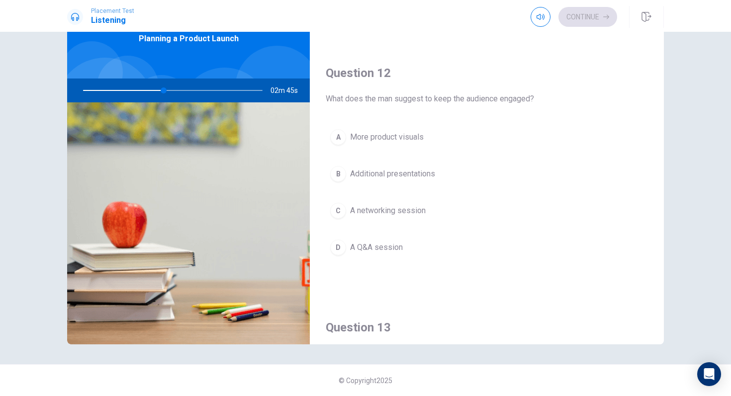
click at [382, 242] on span "A Q&A session" at bounding box center [376, 248] width 53 height 12
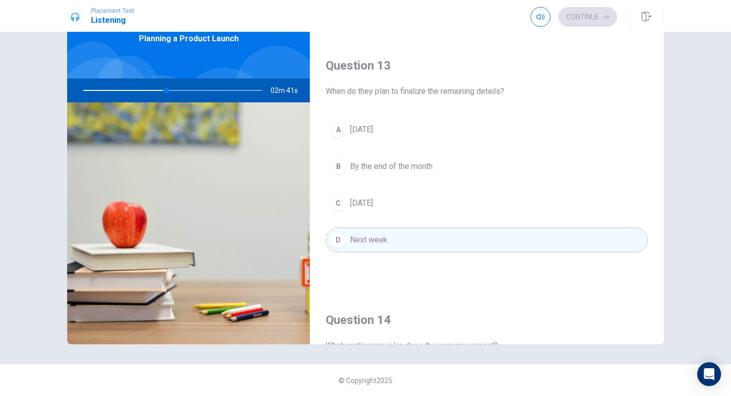
scroll to position [469, 0]
click at [396, 128] on button "A [DATE]" at bounding box center [487, 131] width 322 height 25
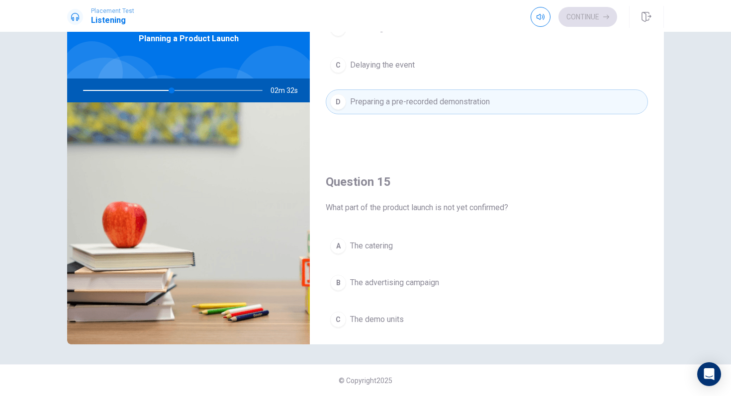
scroll to position [927, 0]
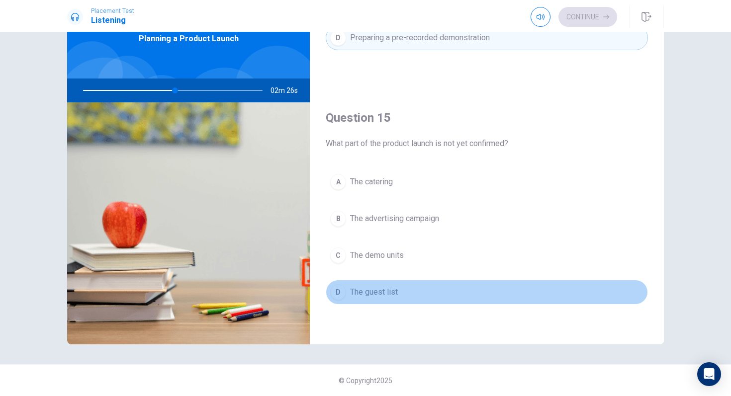
click at [382, 304] on button "D The guest list" at bounding box center [487, 292] width 322 height 25
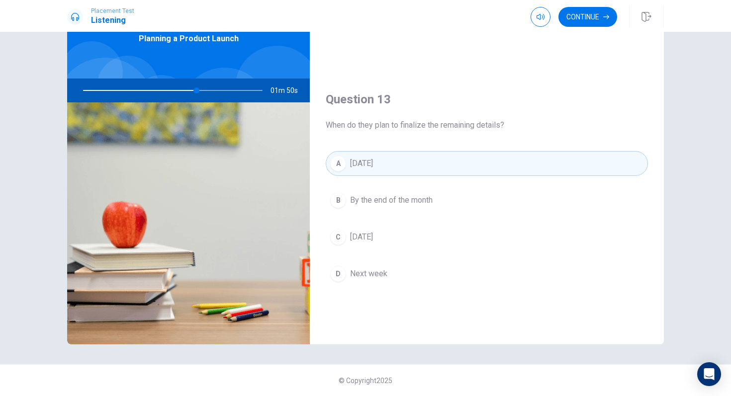
scroll to position [435, 0]
click at [590, 18] on button "Continue" at bounding box center [587, 17] width 59 height 20
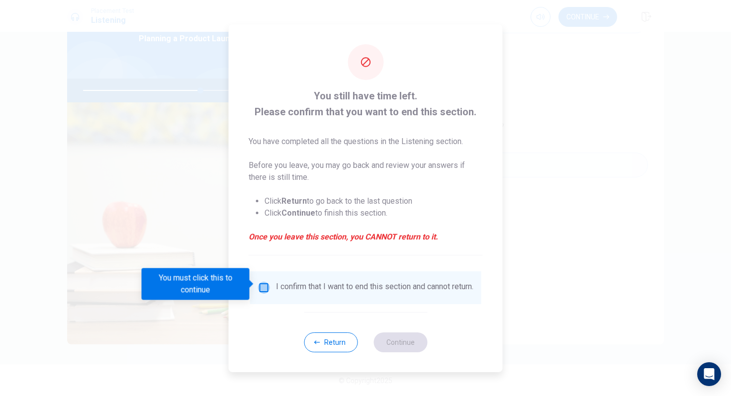
click at [261, 285] on input "You must click this to continue" at bounding box center [264, 288] width 12 height 12
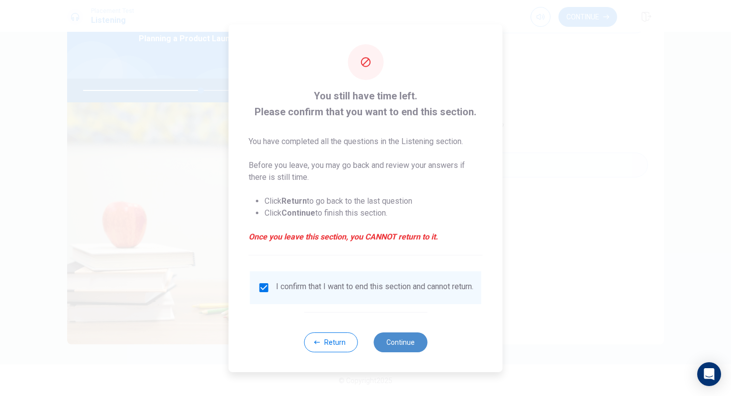
click at [397, 347] on button "Continue" at bounding box center [400, 343] width 54 height 20
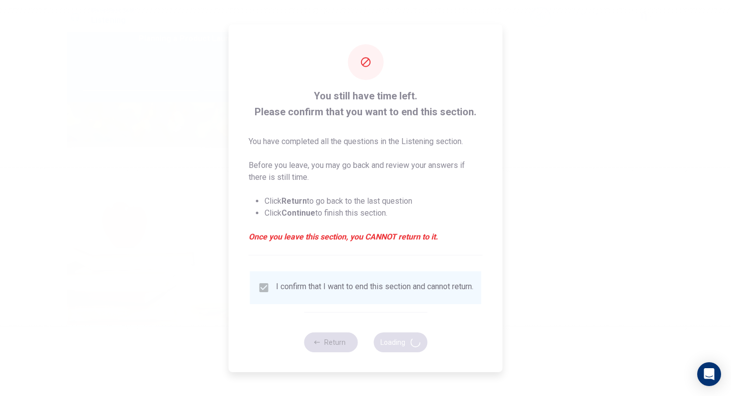
type input "66"
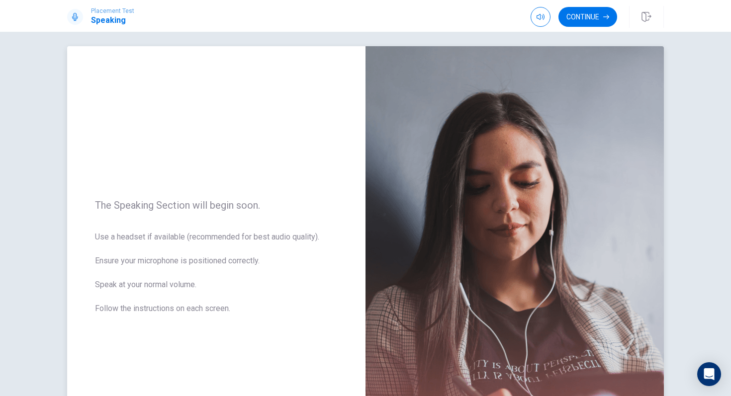
scroll to position [0, 0]
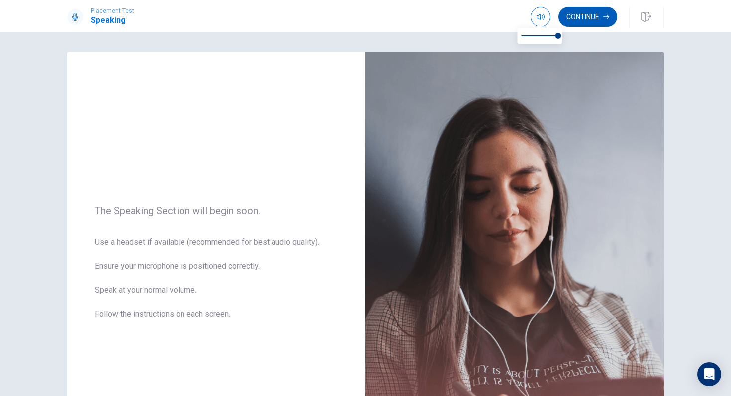
click at [572, 17] on button "Continue" at bounding box center [587, 17] width 59 height 20
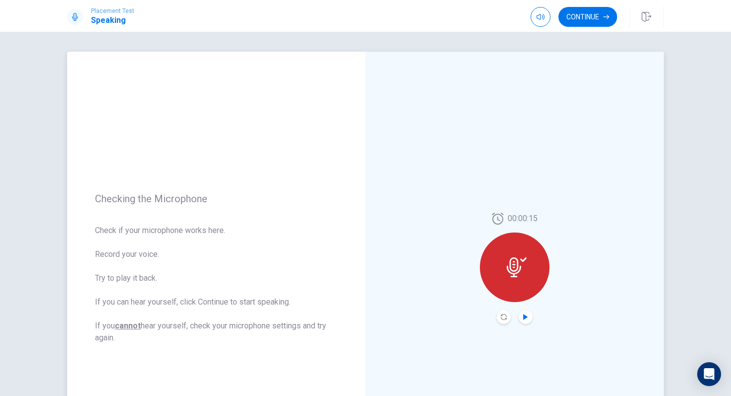
click at [525, 315] on icon "Play Audio" at bounding box center [525, 317] width 6 height 6
click at [523, 320] on icon "Pause Audio" at bounding box center [525, 317] width 5 height 6
click at [578, 16] on button "Continue" at bounding box center [587, 17] width 59 height 20
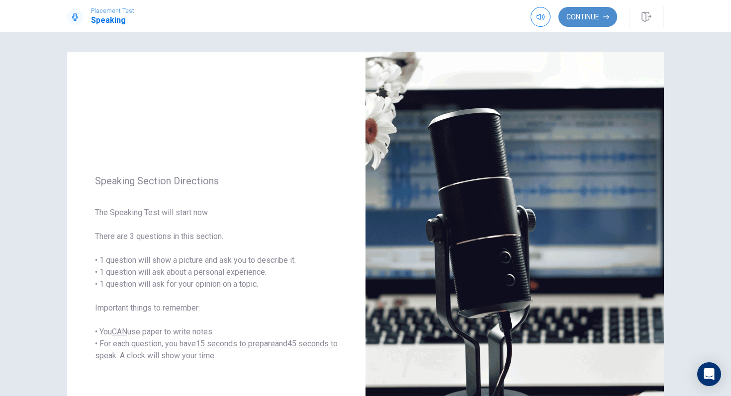
click at [588, 16] on button "Continue" at bounding box center [587, 17] width 59 height 20
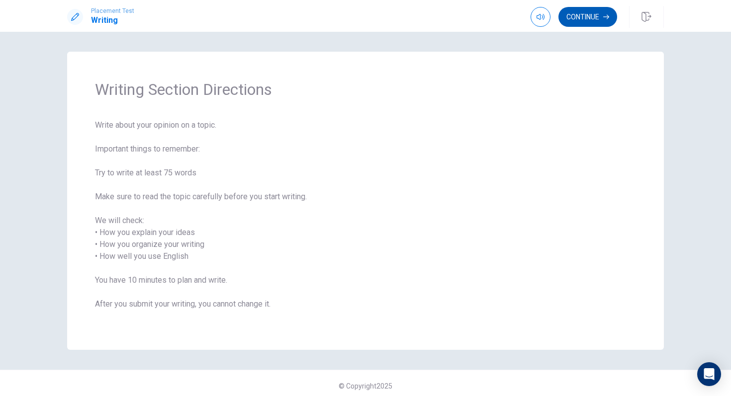
click at [602, 20] on button "Continue" at bounding box center [587, 17] width 59 height 20
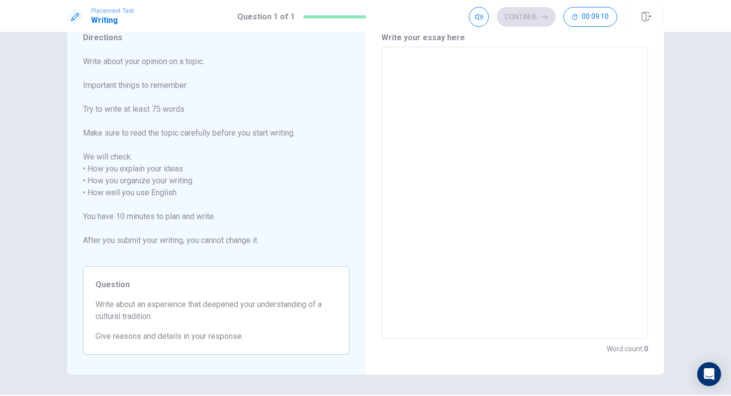
scroll to position [23, 0]
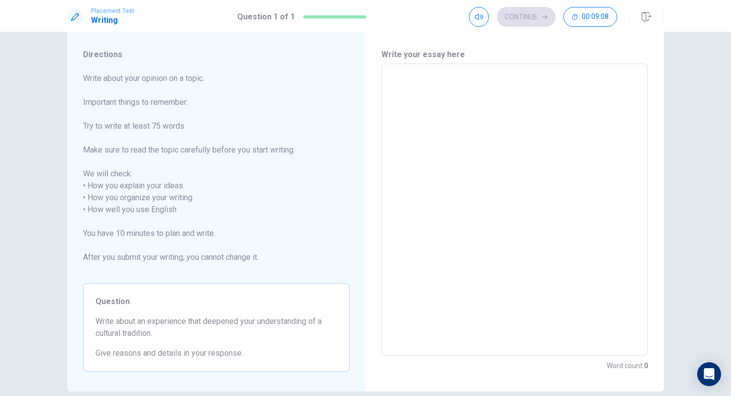
click at [417, 101] on textarea at bounding box center [514, 210] width 253 height 276
type textarea "H"
type textarea "x"
type textarea "Ha"
type textarea "x"
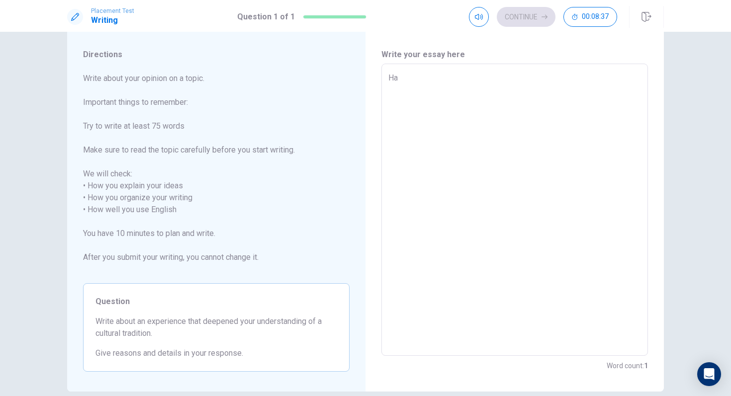
type textarea "Hav"
type textarea "x"
type textarea "Have"
type textarea "x"
type textarea "Have"
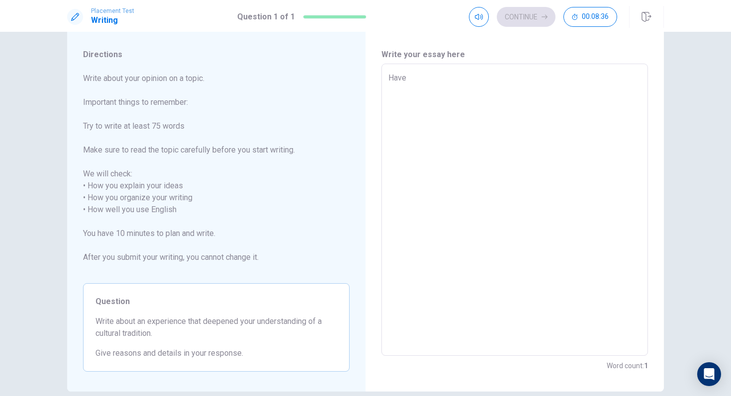
type textarea "x"
type textarea "Have y"
type textarea "x"
type textarea "Have yo"
type textarea "x"
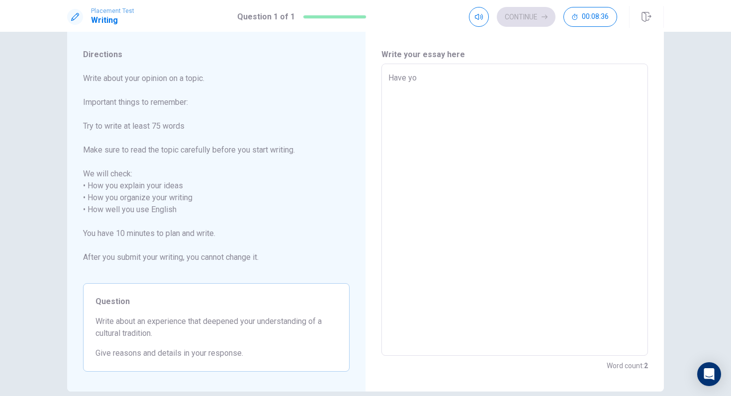
type textarea "Have you"
type textarea "x"
type textarea "Have you"
type textarea "x"
type textarea "Have you e"
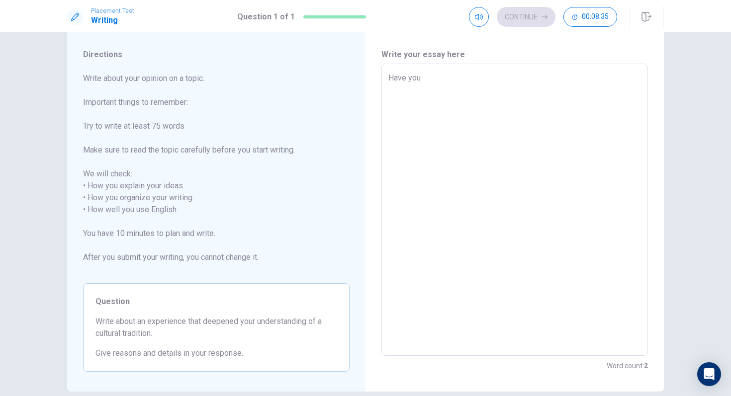
type textarea "x"
type textarea "Have you ev"
type textarea "x"
type textarea "Have you eve"
type textarea "x"
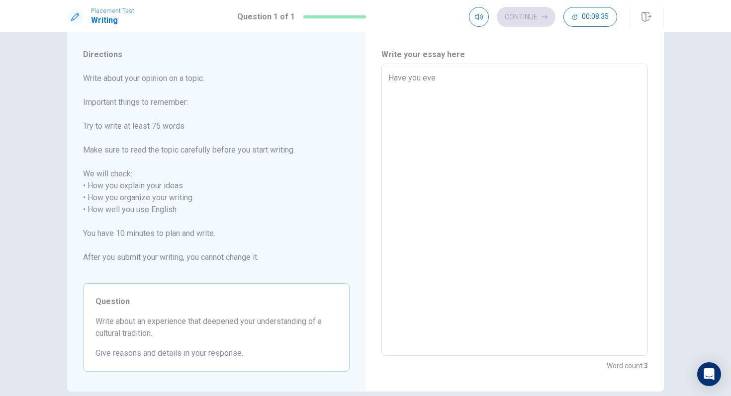
type textarea "Have you ever"
type textarea "x"
type textarea "Have you ever"
type textarea "x"
type textarea "Have you ever l"
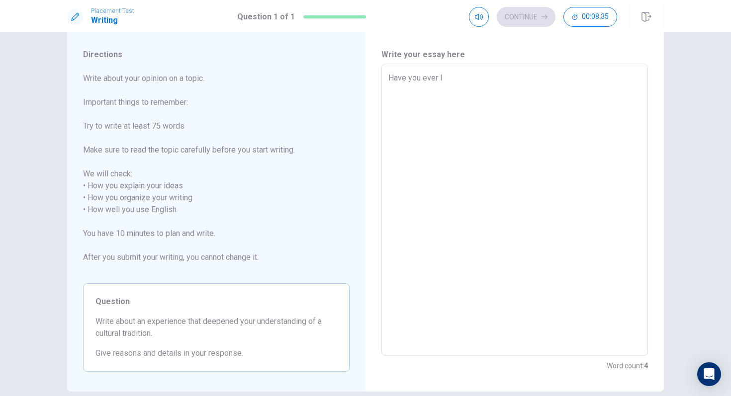
type textarea "x"
type textarea "Have you ever li"
type textarea "x"
type textarea "Have you ever liv"
type textarea "x"
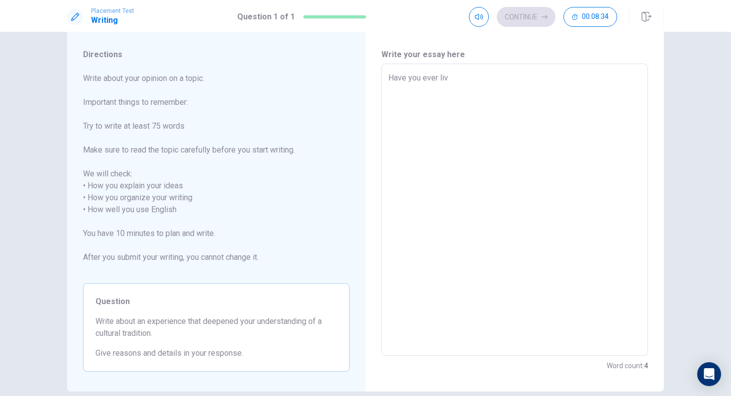
type textarea "Have you ever live"
type textarea "x"
type textarea "Have you ever lived"
type textarea "x"
type textarea "Have you ever lived"
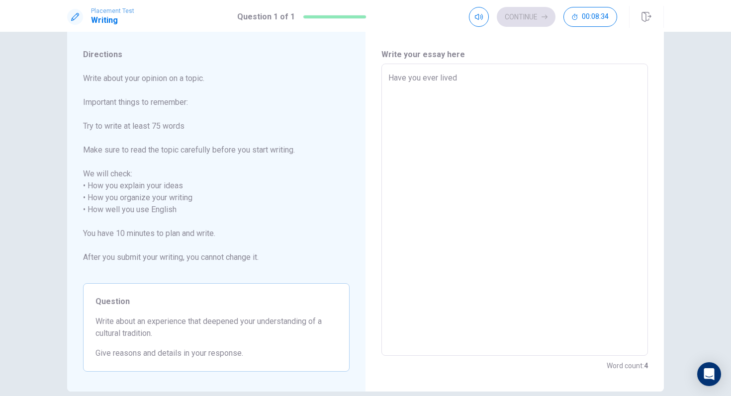
type textarea "x"
type textarea "Have you ever lived i"
type textarea "x"
type textarea "Have you ever lived in"
type textarea "x"
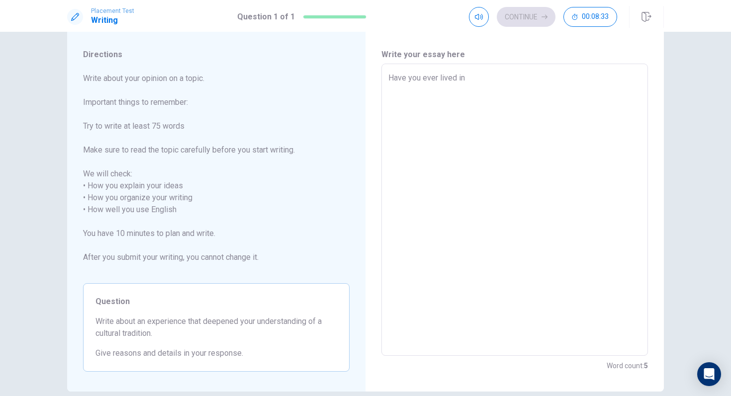
type textarea "Have you ever lived in."
type textarea "x"
type textarea "Have you ever lived in."
type textarea "x"
type textarea "Have you ever lived in"
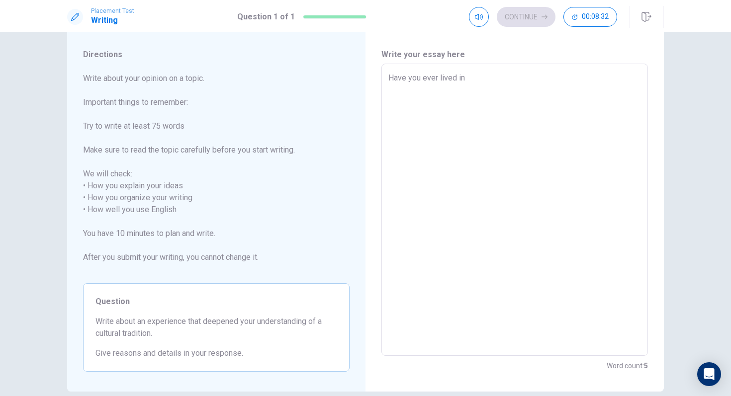
type textarea "x"
type textarea "Have you ever lived in"
type textarea "x"
type textarea "Have you ever lived in M"
type textarea "x"
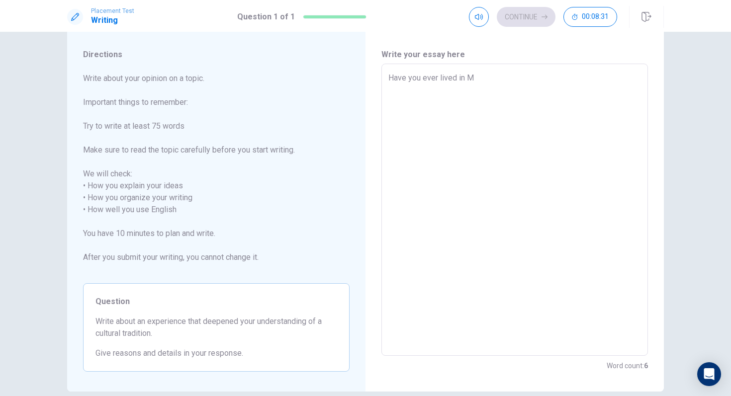
type textarea "Have you ever lived in [GEOGRAPHIC_DATA]"
type textarea "x"
type textarea "Have you ever lived in [GEOGRAPHIC_DATA]"
type textarea "x"
type textarea "Have you ever lived in [GEOGRAPHIC_DATA]"
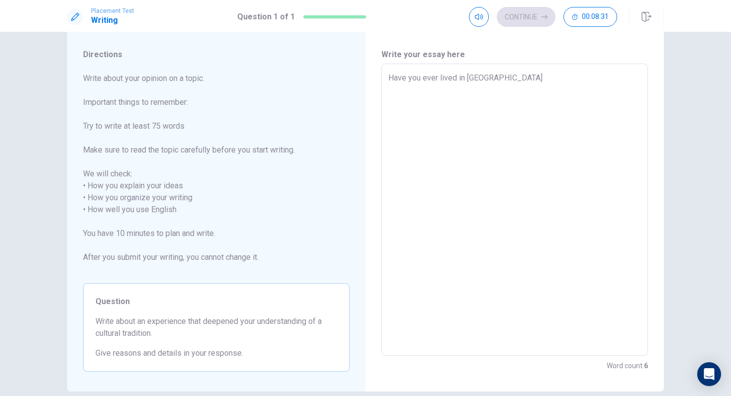
type textarea "x"
type textarea "Have you ever lived in [GEOGRAPHIC_DATA]"
type textarea "x"
type textarea "Have you ever lived in [GEOGRAPHIC_DATA]"
type textarea "x"
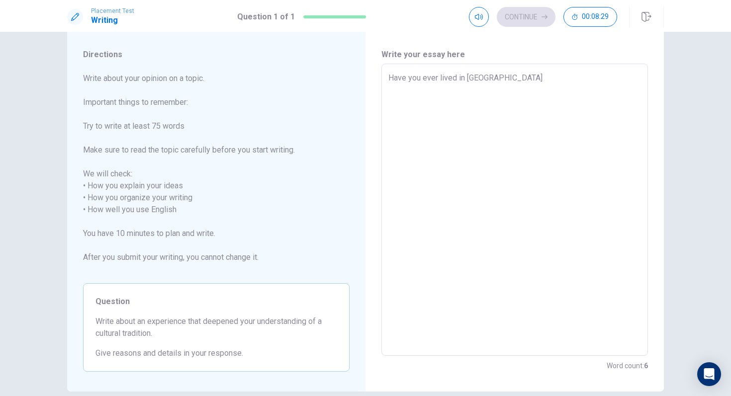
type textarea "Have you ever lived in [GEOGRAPHIC_DATA]?"
type textarea "x"
type textarea "Have you ever lived in [GEOGRAPHIC_DATA]?"
type textarea "x"
type textarea "Have you ever lived in [GEOGRAPHIC_DATA]? W"
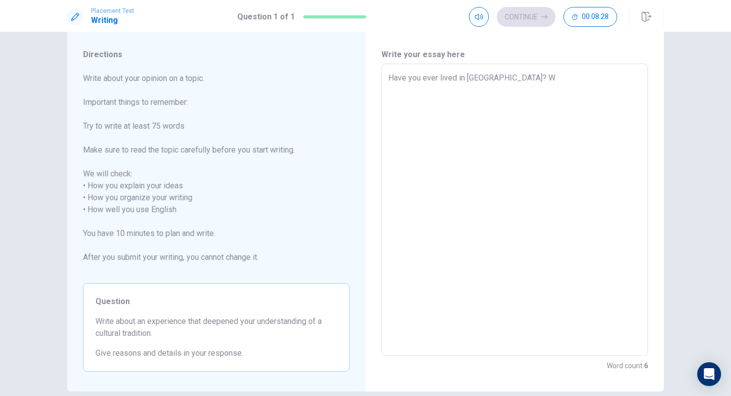
type textarea "x"
type textarea "Have you ever lived in [GEOGRAPHIC_DATA]? Wh"
type textarea "x"
type textarea "Have you ever lived in [GEOGRAPHIC_DATA]? Whe"
type textarea "x"
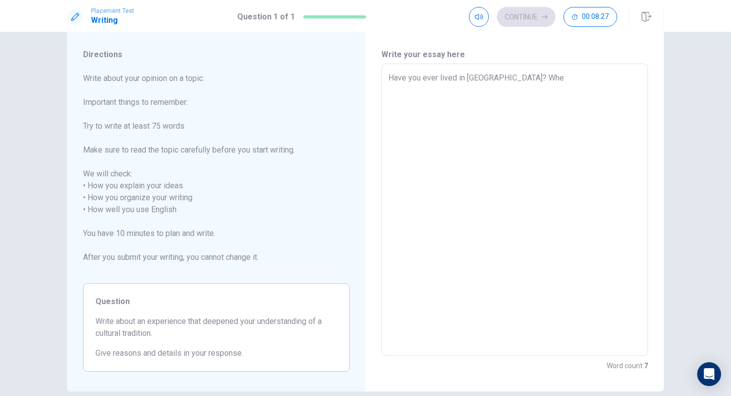
type textarea "Have you ever lived in [GEOGRAPHIC_DATA]? Whel"
type textarea "x"
type textarea "Have you ever lived in [GEOGRAPHIC_DATA]? Whe"
type textarea "x"
type textarea "Have you ever lived in [GEOGRAPHIC_DATA]? Wh"
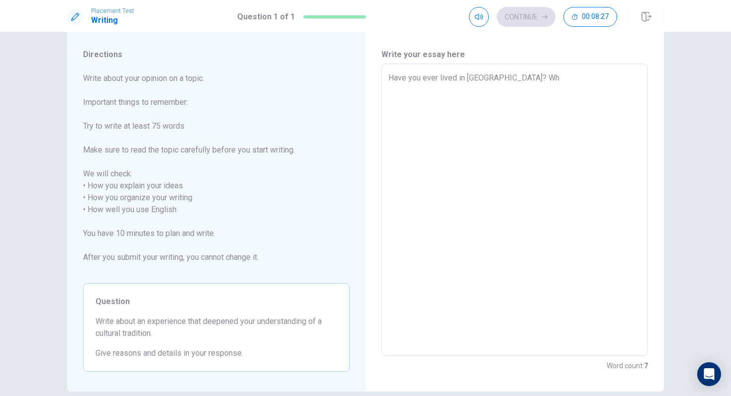
type textarea "x"
type textarea "Have you ever lived in [GEOGRAPHIC_DATA]? Whe"
type textarea "x"
type textarea "Have you ever lived in [GEOGRAPHIC_DATA]? Wh"
type textarea "x"
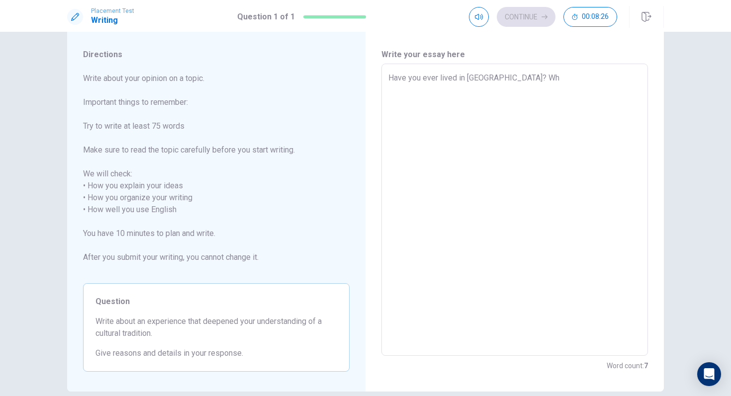
type textarea "Have you ever lived in [GEOGRAPHIC_DATA]? W"
type textarea "x"
type textarea "Have you ever lived in [GEOGRAPHIC_DATA]? We"
type textarea "x"
type textarea "Have you ever lived in [GEOGRAPHIC_DATA]? Wel"
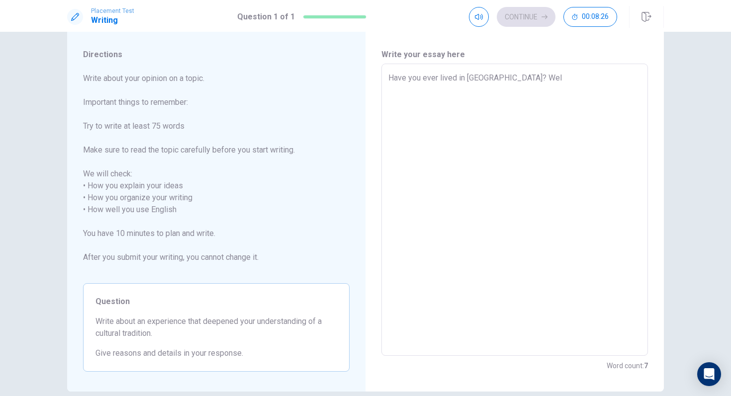
type textarea "x"
type textarea "Have you ever lived in [GEOGRAPHIC_DATA]? Well"
type textarea "x"
type textarea "Have you ever lived in [GEOGRAPHIC_DATA]? Well,"
type textarea "x"
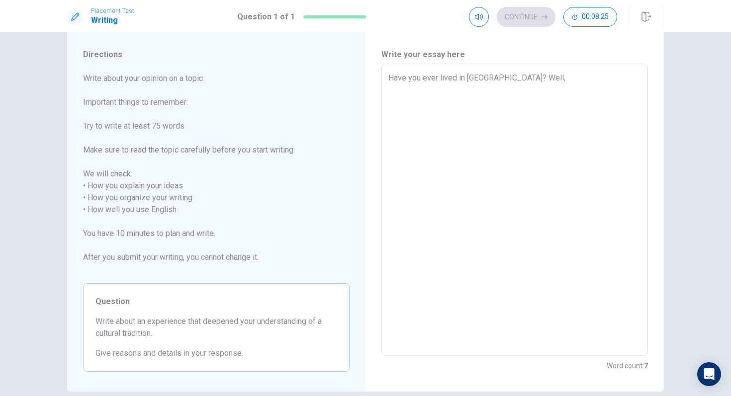
type textarea "Have you ever lived in [GEOGRAPHIC_DATA]? Well,"
type textarea "x"
type textarea "Have you ever lived in [GEOGRAPHIC_DATA]? Well, i"
type textarea "x"
type textarea "Have you ever lived in [GEOGRAPHIC_DATA]? Well, i"
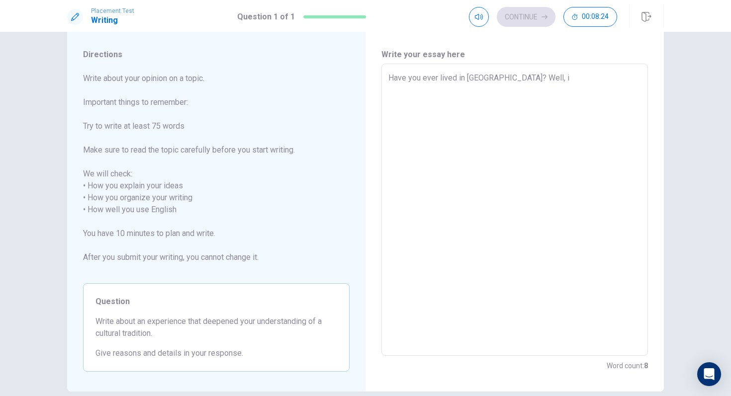
type textarea "x"
type textarea "Have you ever lived in [GEOGRAPHIC_DATA]? Well, i h"
type textarea "x"
type textarea "Have you ever lived in [GEOGRAPHIC_DATA]? Well, i ha"
type textarea "x"
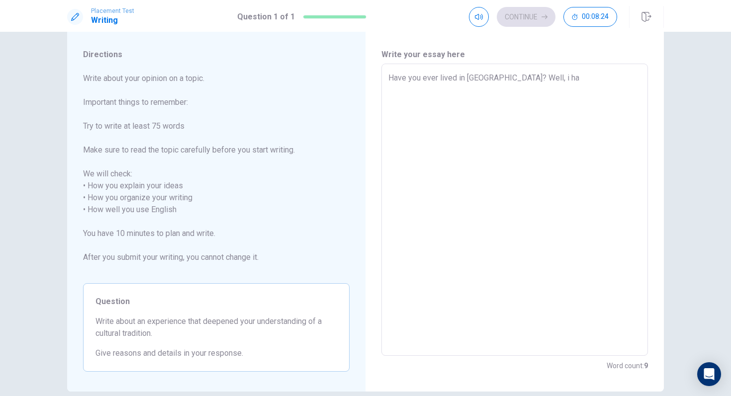
type textarea "Have you ever lived in [GEOGRAPHIC_DATA]? Well, i hav"
type textarea "x"
type textarea "Have you ever lived in [GEOGRAPHIC_DATA]? Well, i have"
type textarea "x"
type textarea "Have you ever lived in [GEOGRAPHIC_DATA]? Well, i have."
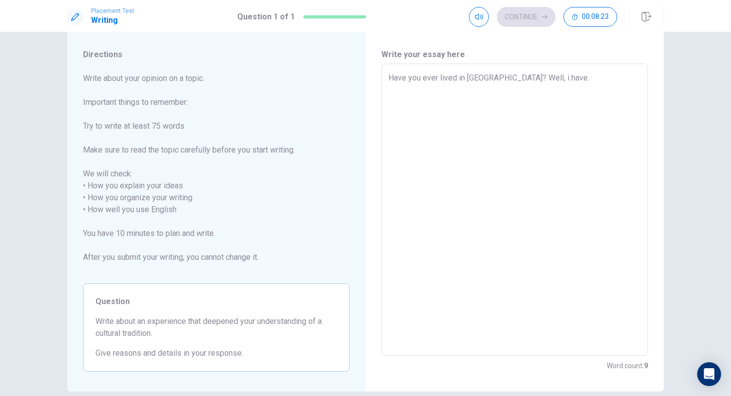
type textarea "x"
type textarea "Have you ever lived in [GEOGRAPHIC_DATA]? Well, i have."
type textarea "x"
type textarea "Have you ever lived in [GEOGRAPHIC_DATA]? Well, have."
type textarea "x"
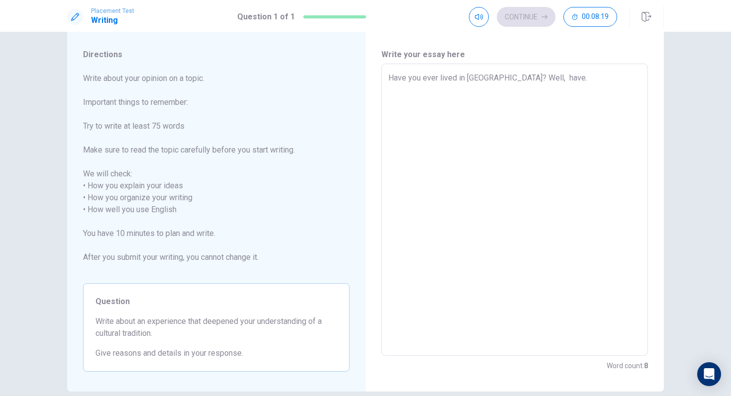
type textarea "Have you ever lived in [GEOGRAPHIC_DATA]? Well, I have."
type textarea "x"
type textarea "Have you ever lived in [GEOGRAPHIC_DATA]? Well, I have."
type textarea "x"
type textarea "Have you ever lived in [GEOGRAPHIC_DATA]? Well, I have. D"
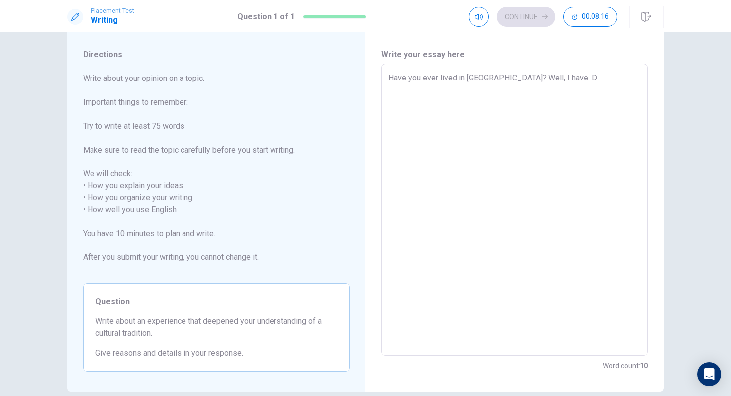
type textarea "x"
type textarea "Have you ever lived in [GEOGRAPHIC_DATA]? Well, I have. Du"
type textarea "x"
type textarea "Have you ever lived in [GEOGRAPHIC_DATA]? Well, I have. Dur"
type textarea "x"
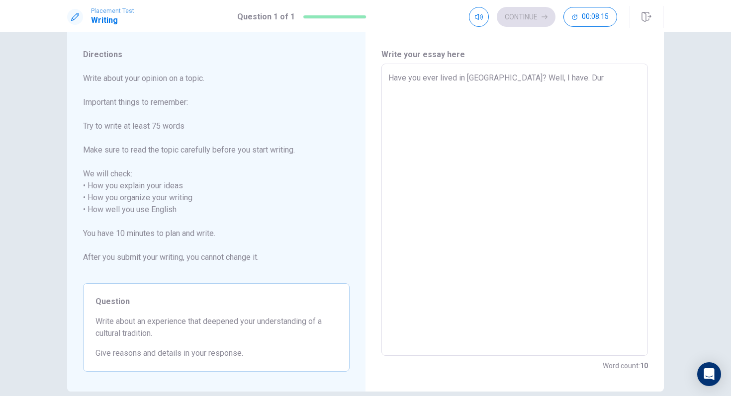
type textarea "Have you ever lived in [GEOGRAPHIC_DATA]? Well, I have. Duri"
type textarea "x"
type textarea "Have you ever lived in [GEOGRAPHIC_DATA]? Well, I have. Durin"
type textarea "x"
type textarea "Have you ever lived in [GEOGRAPHIC_DATA]? Well, I have. During"
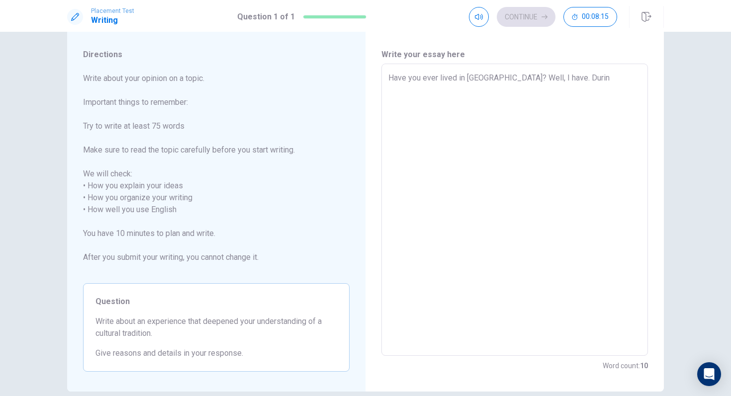
type textarea "x"
type textarea "Have you ever lived in [GEOGRAPHIC_DATA]? Well, I have. During"
type textarea "x"
type textarea "Have you ever lived in [GEOGRAPHIC_DATA]? Well, I have. During s"
type textarea "x"
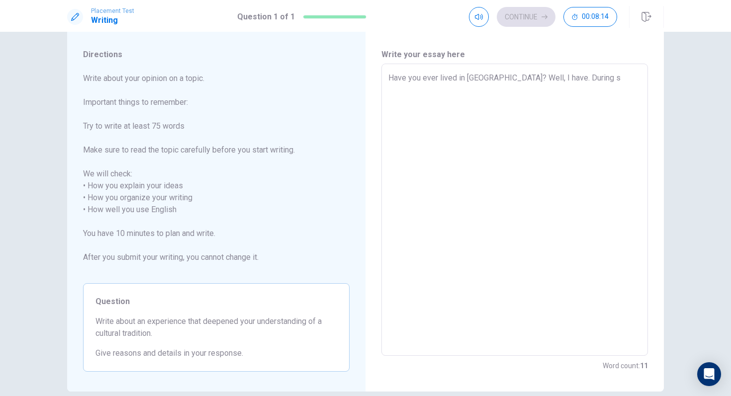
type textarea "Have you ever lived in [GEOGRAPHIC_DATA]? Well, I have. During sc"
type textarea "x"
type textarea "Have you ever lived in [GEOGRAPHIC_DATA]? Well, I have. During sch"
type textarea "x"
type textarea "Have you ever lived in [GEOGRAPHIC_DATA]? Well, I have. During scho"
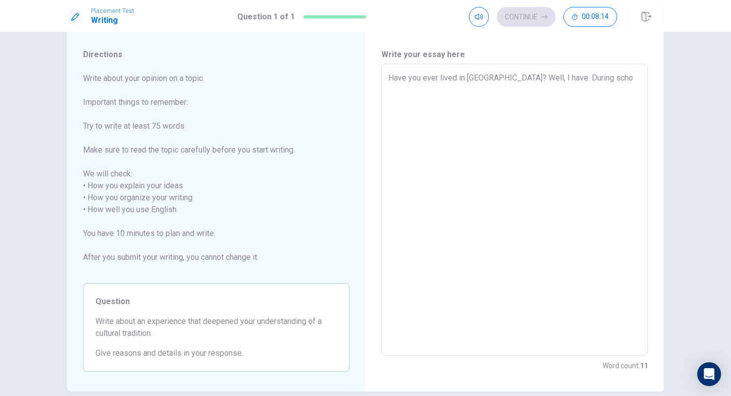
type textarea "x"
type textarea "Have you ever lived in [GEOGRAPHIC_DATA]? Well, I have. During schoo"
type textarea "x"
type textarea "Have you ever lived in [GEOGRAPHIC_DATA]? Well, I have. During school"
type textarea "x"
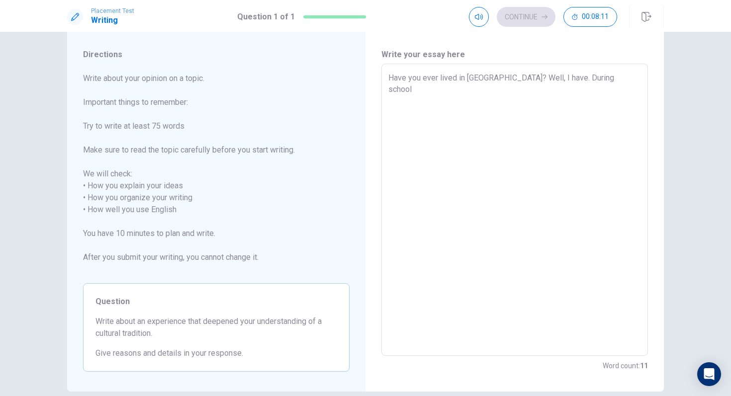
type textarea "Have you ever lived in [GEOGRAPHIC_DATA]? Well, I have. During school,"
type textarea "x"
type textarea "Have you ever lived in [GEOGRAPHIC_DATA]? Well, I have. During school,"
type textarea "x"
type textarea "Have you ever lived in [GEOGRAPHIC_DATA]? Well, I have. During school, m"
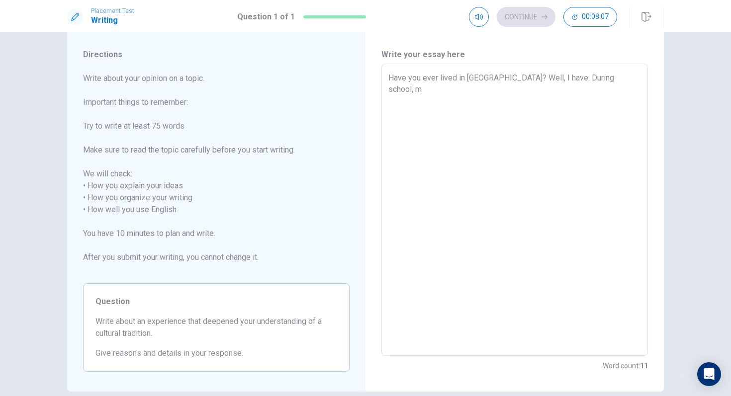
type textarea "x"
type textarea "Have you ever lived in [GEOGRAPHIC_DATA]? Well, I have. During school, ma"
type textarea "x"
type textarea "Have you ever lived in [GEOGRAPHIC_DATA]? Well, I have. During school, man"
type textarea "x"
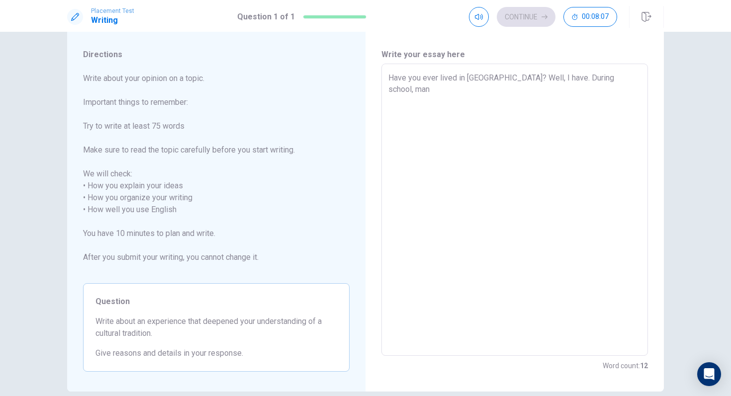
type textarea "Have you ever lived in [GEOGRAPHIC_DATA]? Well, I have. During school, man"
type textarea "x"
type textarea "Have you ever lived in [GEOGRAPHIC_DATA]? Well, I have. During school, man"
type textarea "x"
type textarea "Have you ever lived in [GEOGRAPHIC_DATA]? Well, I have. During school, many"
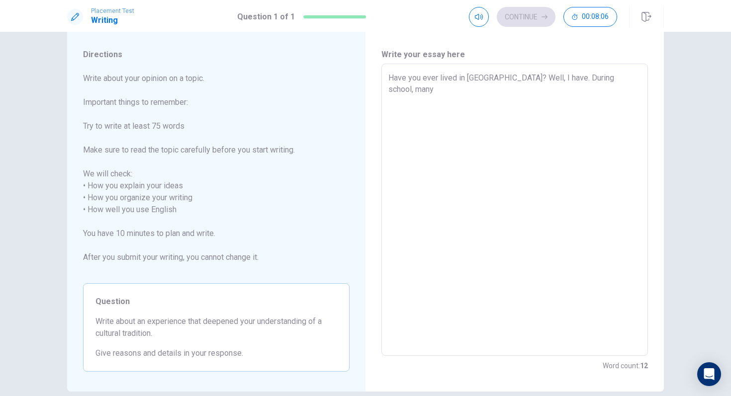
type textarea "x"
type textarea "Have you ever lived in [GEOGRAPHIC_DATA]? Well, I have. During school, many"
type textarea "x"
type textarea "Have you ever lived in [GEOGRAPHIC_DATA]? Well, I have. During school, many o"
type textarea "x"
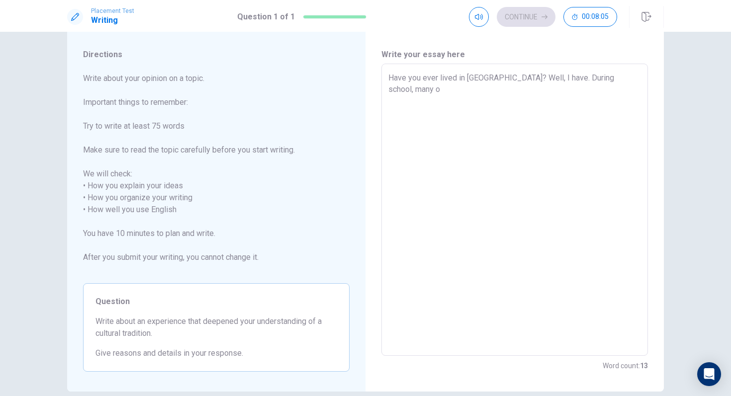
type textarea "Have you ever lived in [GEOGRAPHIC_DATA]? Well, I have. During school, many of"
type textarea "x"
type textarea "Have you ever lived in [GEOGRAPHIC_DATA]? Well, I have. During school, many of"
type textarea "x"
type textarea "Have you ever lived in [GEOGRAPHIC_DATA]? Well, I have. During school, many of t"
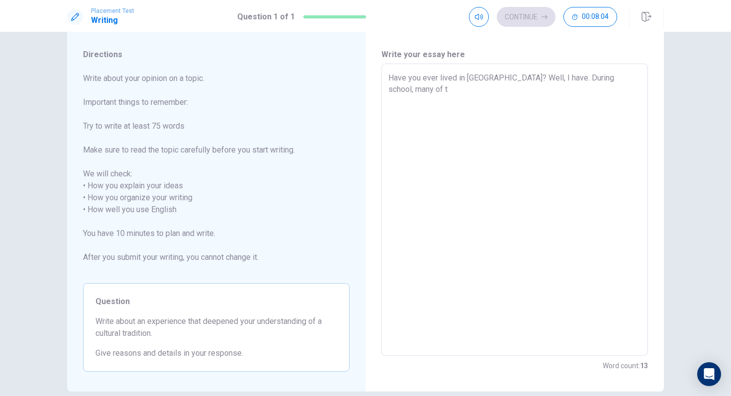
type textarea "x"
type textarea "Have you ever lived in [GEOGRAPHIC_DATA]? Well, I have. During school, many of …"
type textarea "x"
type textarea "Have you ever lived in [GEOGRAPHIC_DATA]? Well, I have. During school, many of …"
type textarea "x"
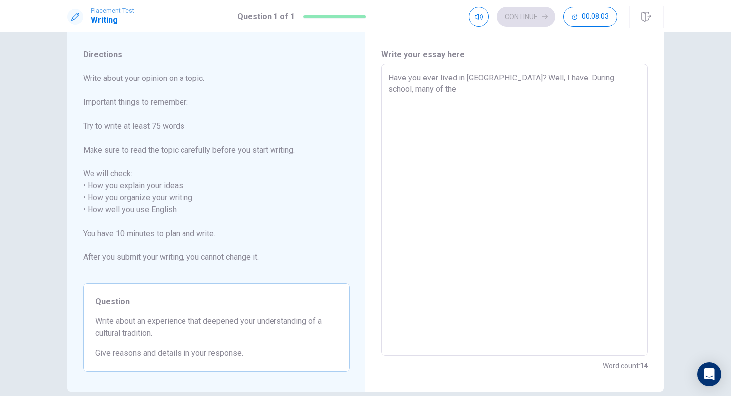
type textarea "Have you ever lived in [GEOGRAPHIC_DATA]? Well, I have. During school, many of …"
type textarea "x"
type textarea "Have you ever lived in [GEOGRAPHIC_DATA]? Well, I have. During school, many of …"
type textarea "x"
type textarea "Have you ever lived in [GEOGRAPHIC_DATA]? Well, I have. During school, many of …"
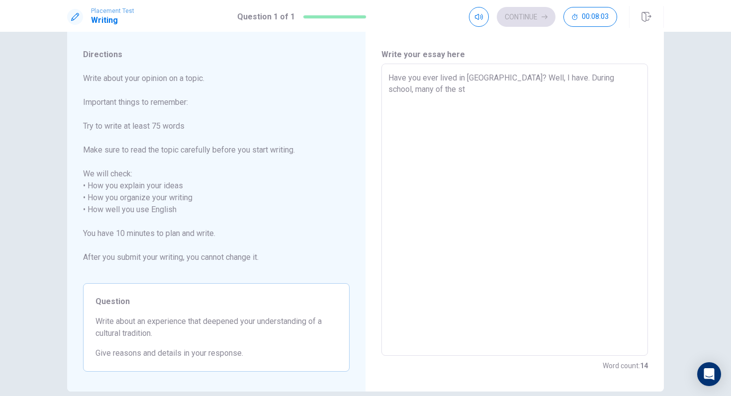
type textarea "x"
type textarea "Have you ever lived in [GEOGRAPHIC_DATA]? Well, I have. During school, many of …"
type textarea "x"
type textarea "Have you ever lived in [GEOGRAPHIC_DATA]? Well, I have. During school, many of …"
type textarea "x"
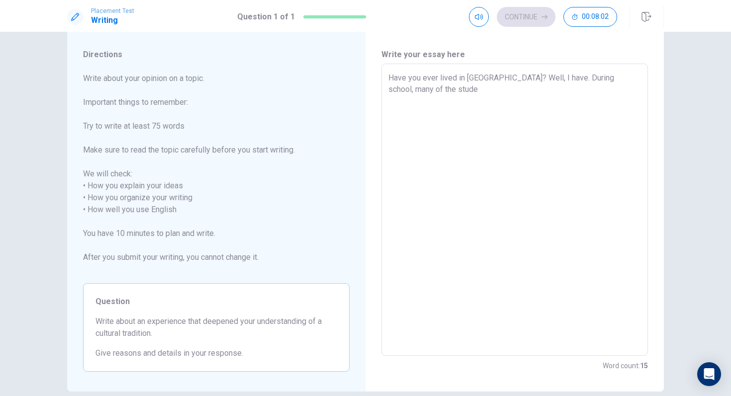
type textarea "Have you ever lived in [GEOGRAPHIC_DATA]? Well, I have. During school, many of …"
type textarea "x"
type textarea "Have you ever lived in [GEOGRAPHIC_DATA]? Well, I have. During school, many of …"
type textarea "x"
type textarea "Have you ever lived in [GEOGRAPHIC_DATA]? Well, I have. During school, many of …"
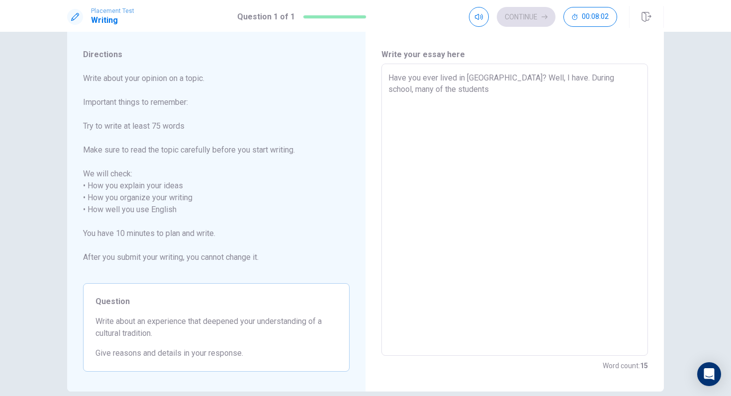
type textarea "x"
type textarea "Have you ever lived in [GEOGRAPHIC_DATA]? Well, I have. During school, many of …"
type textarea "x"
type textarea "Have you ever lived in [GEOGRAPHIC_DATA]? Well, I have. During school, many of …"
type textarea "x"
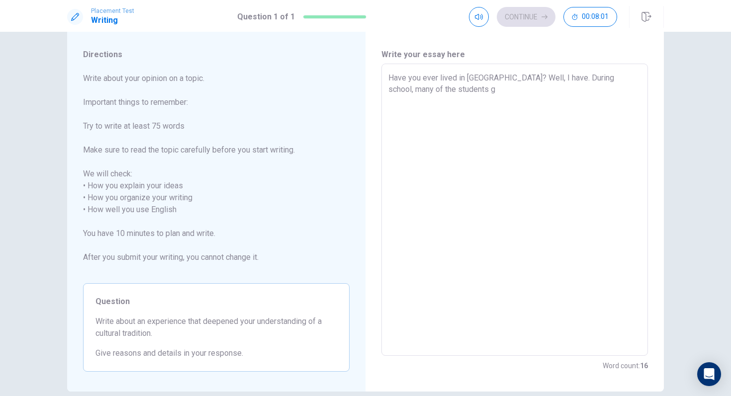
type textarea "Have you ever lived in [GEOGRAPHIC_DATA]? Well, I have. During school, many of …"
type textarea "x"
type textarea "Have you ever lived in [GEOGRAPHIC_DATA]? Well, I have. During school, many of …"
click at [421, 91] on textarea "Have you ever lived in [GEOGRAPHIC_DATA]? Well, I have. During school, many of …" at bounding box center [514, 210] width 253 height 276
click at [513, 92] on textarea "Have you ever lived in [GEOGRAPHIC_DATA]? Well, I have. During school, many of …" at bounding box center [514, 210] width 253 height 276
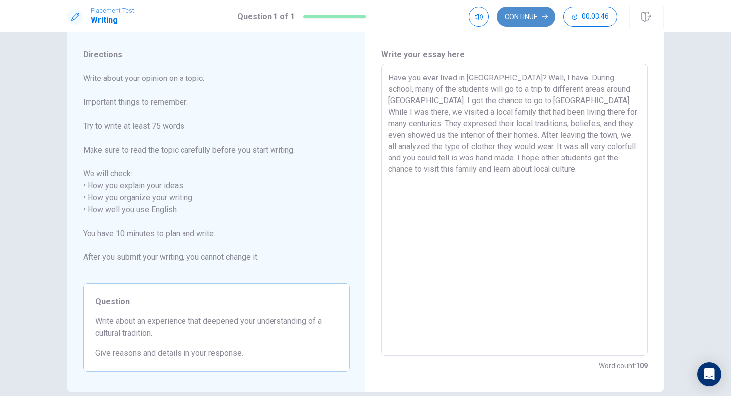
click at [538, 21] on button "Continue" at bounding box center [526, 17] width 59 height 20
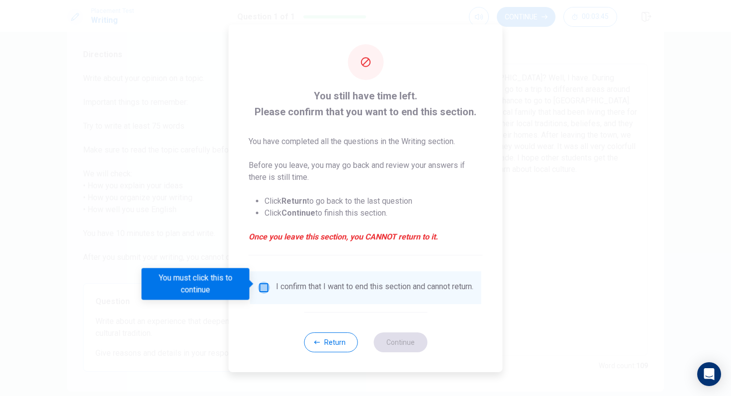
click at [265, 282] on input "You must click this to continue" at bounding box center [264, 288] width 12 height 12
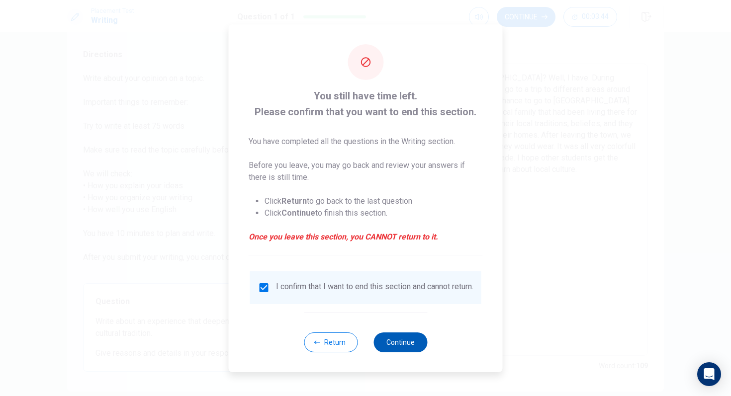
click at [385, 347] on button "Continue" at bounding box center [400, 343] width 54 height 20
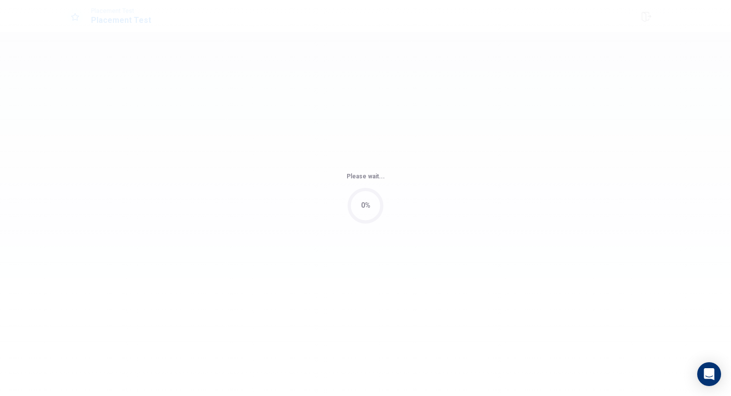
scroll to position [0, 0]
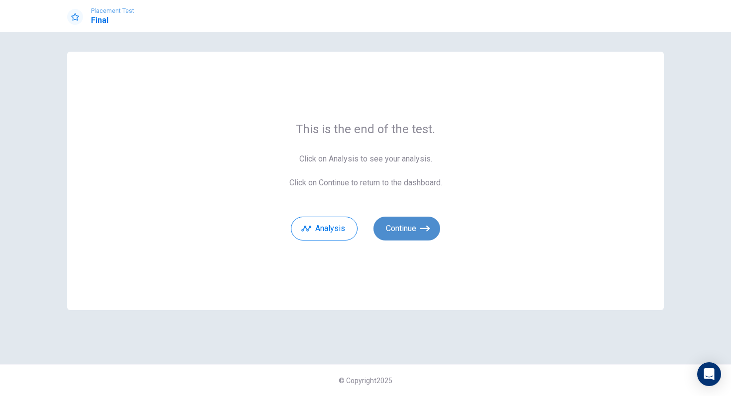
click at [414, 229] on button "Continue" at bounding box center [406, 229] width 67 height 24
